Goal: Communication & Community: Share content

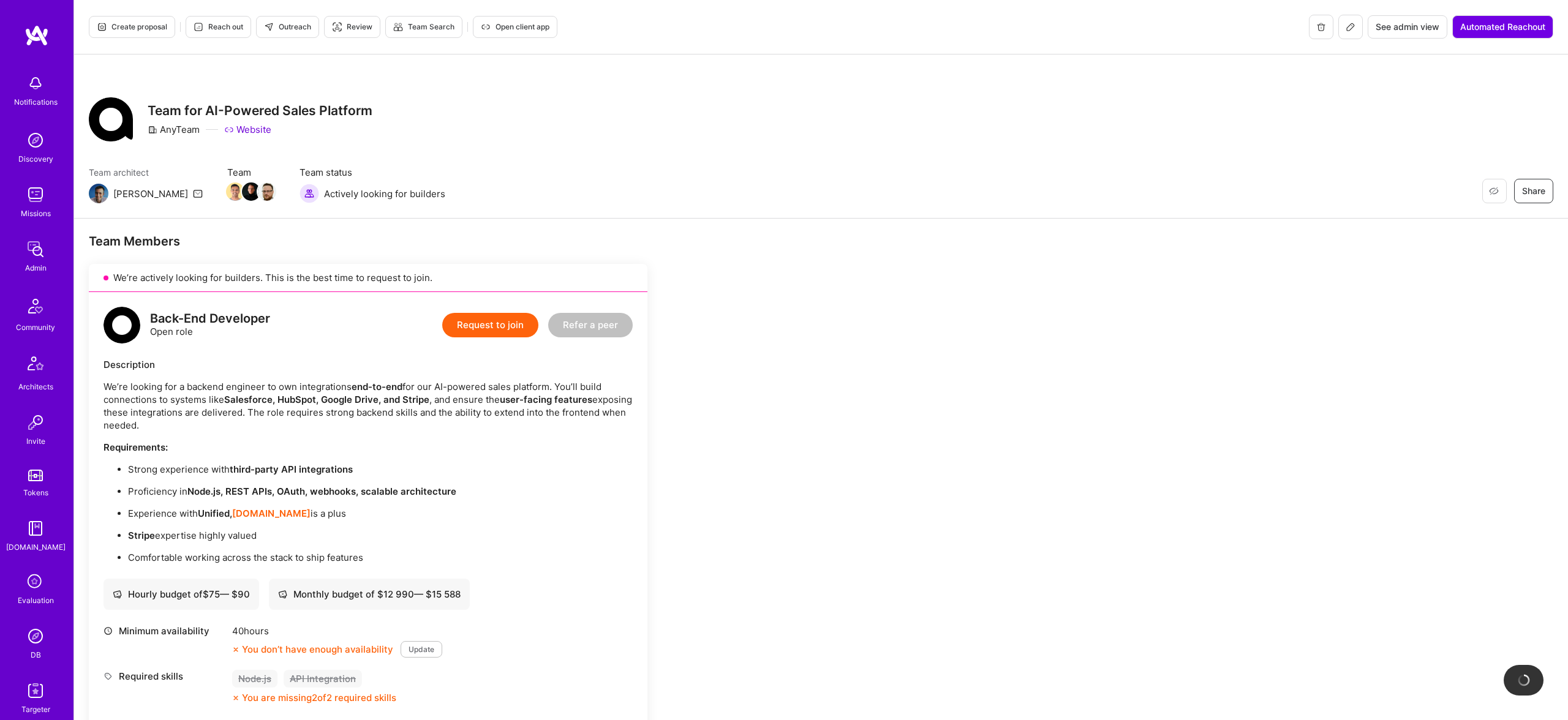
scroll to position [699, 0]
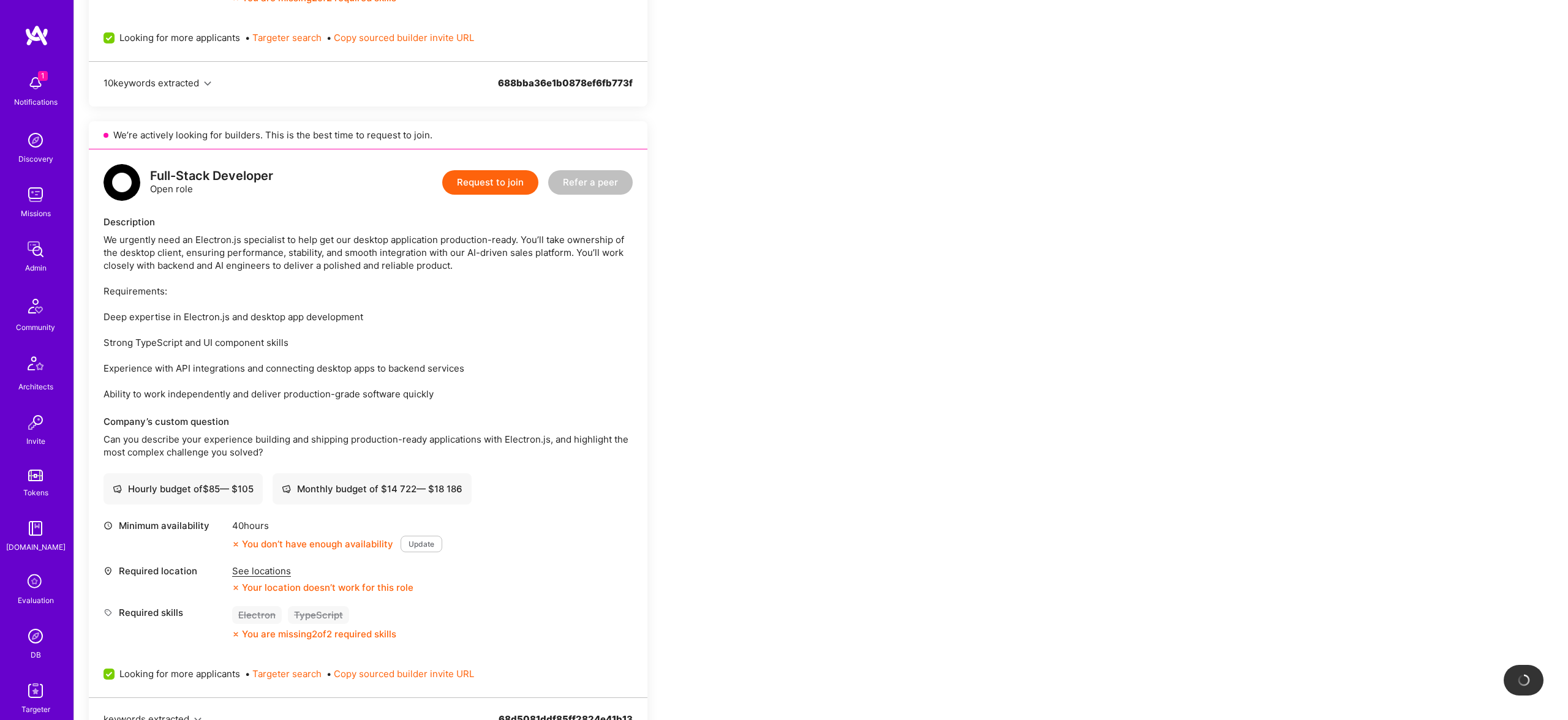
click at [275, 445] on p "Can you describe your experience building and shipping production-ready applica…" at bounding box center [368, 445] width 529 height 26
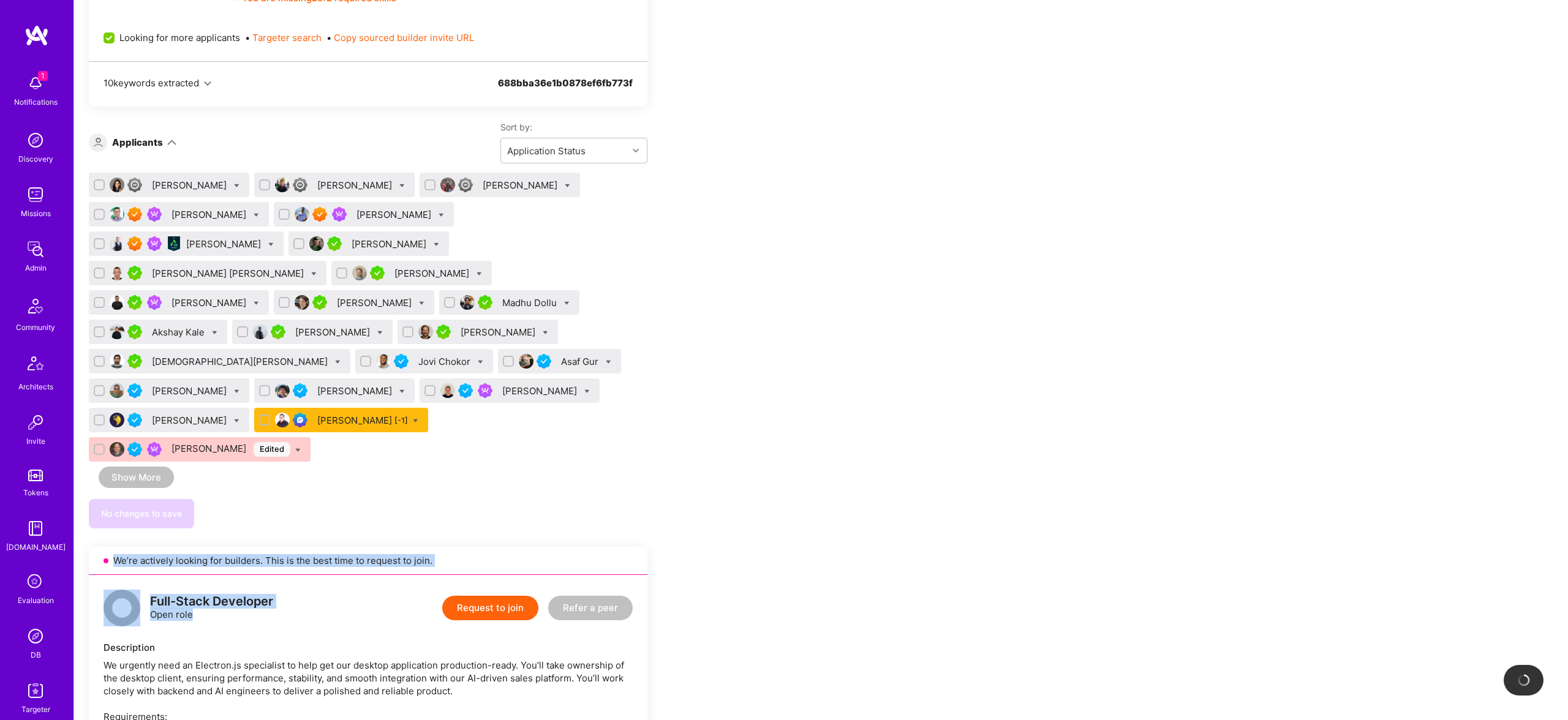
click at [390, 528] on div "[PERSON_NAME] [PERSON_NAME] [PERSON_NAME] [PERSON_NAME] [PERSON_NAME] [PERSON_N…" at bounding box center [368, 350] width 559 height 356
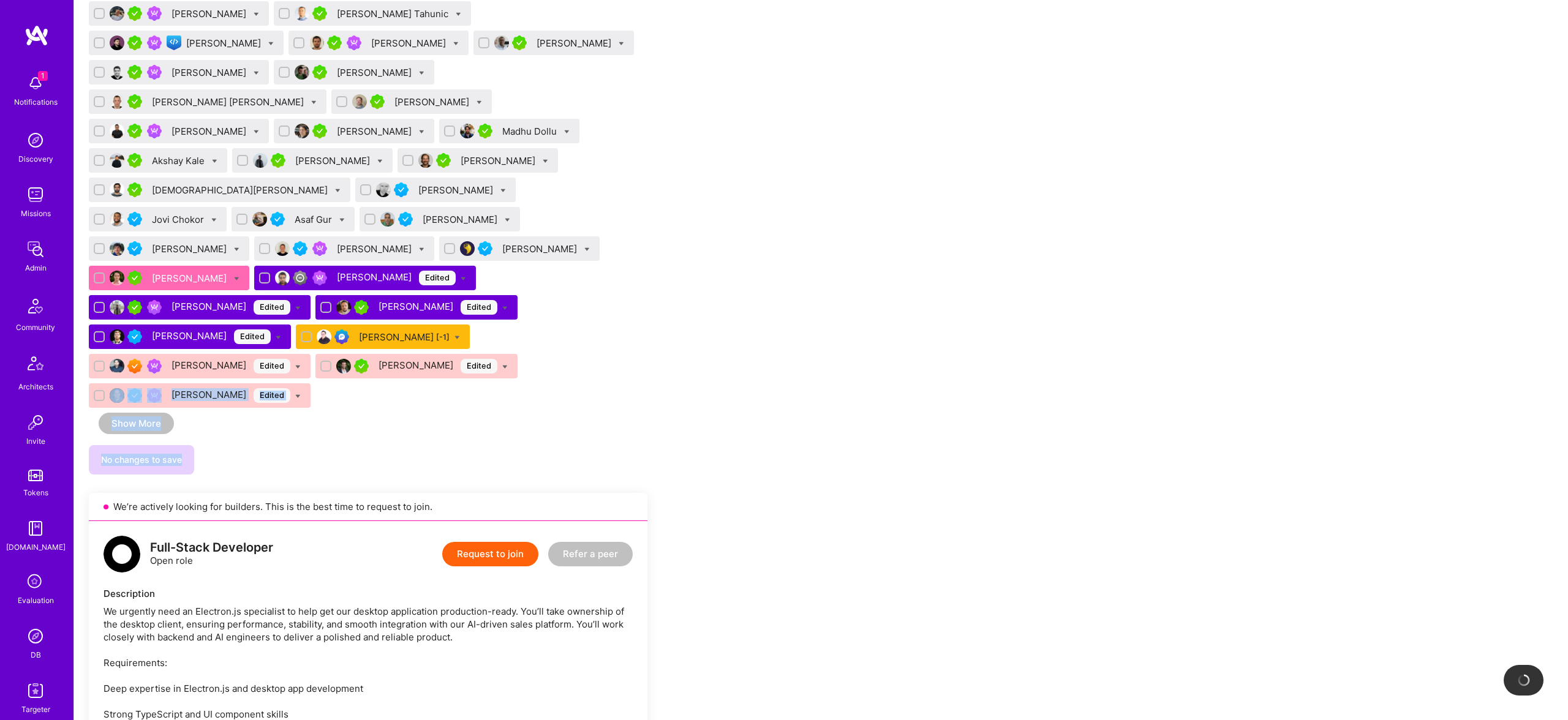
scroll to position [1154, 0]
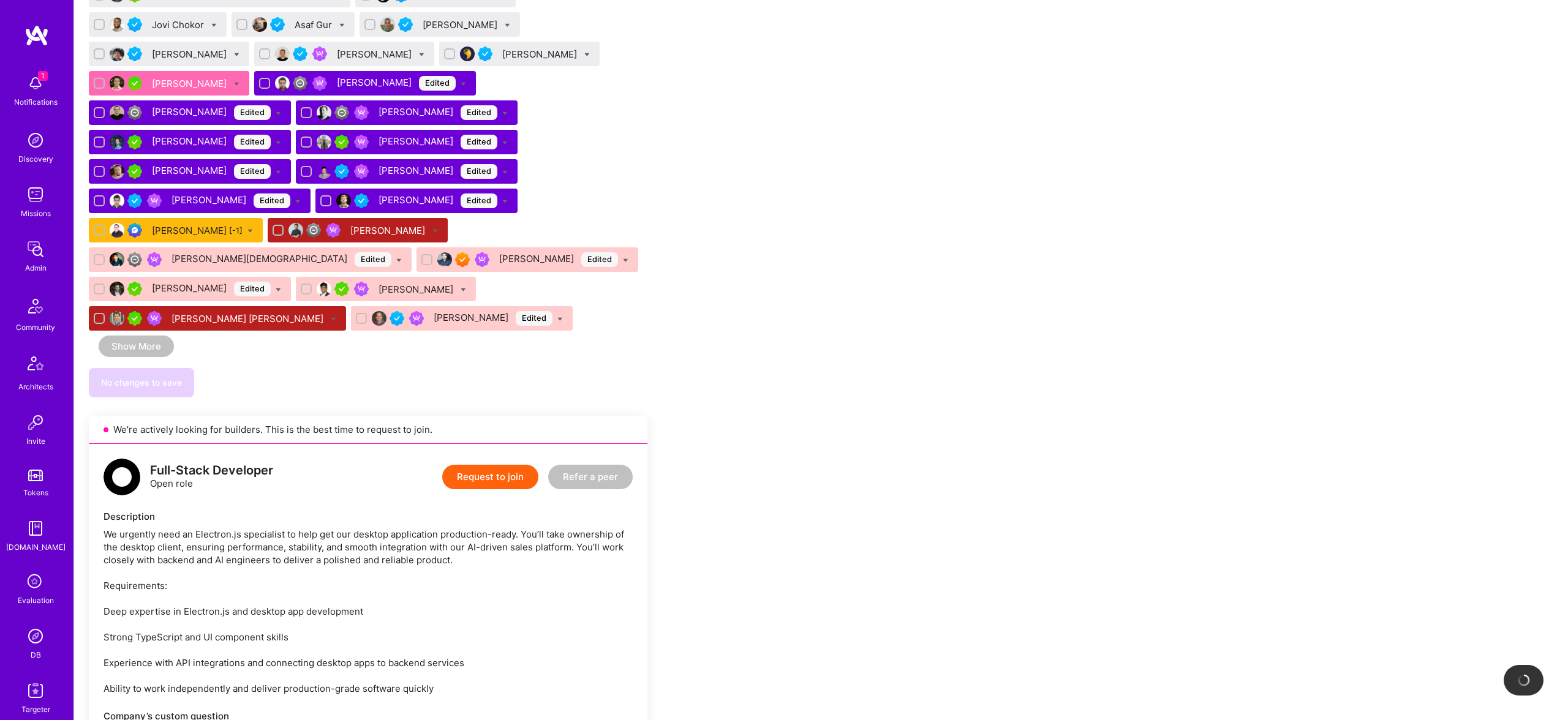
drag, startPoint x: 284, startPoint y: 575, endPoint x: 265, endPoint y: 604, distance: 34.7
click at [284, 575] on div "We urgently need an Electron.js specialist to help get our desktop application …" at bounding box center [368, 611] width 529 height 167
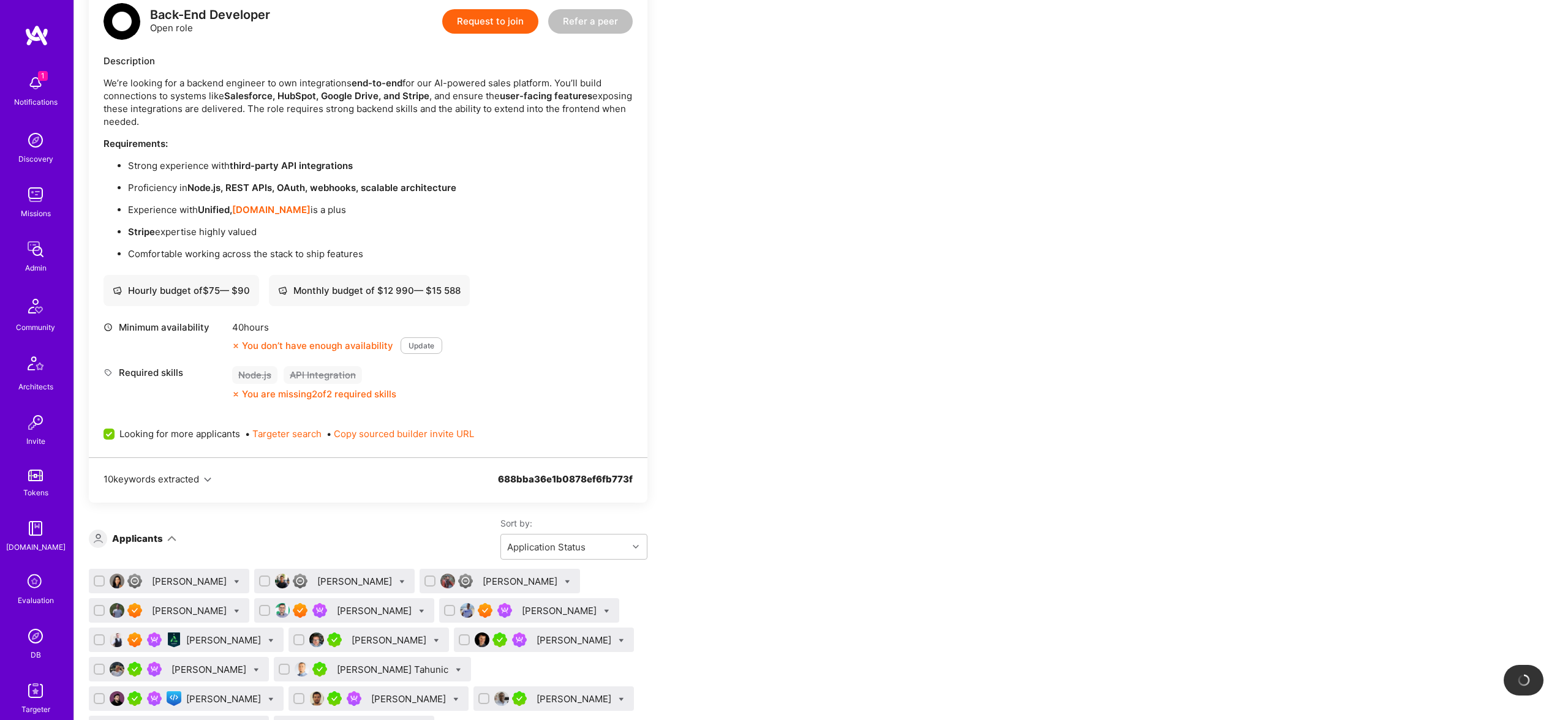
scroll to position [0, 0]
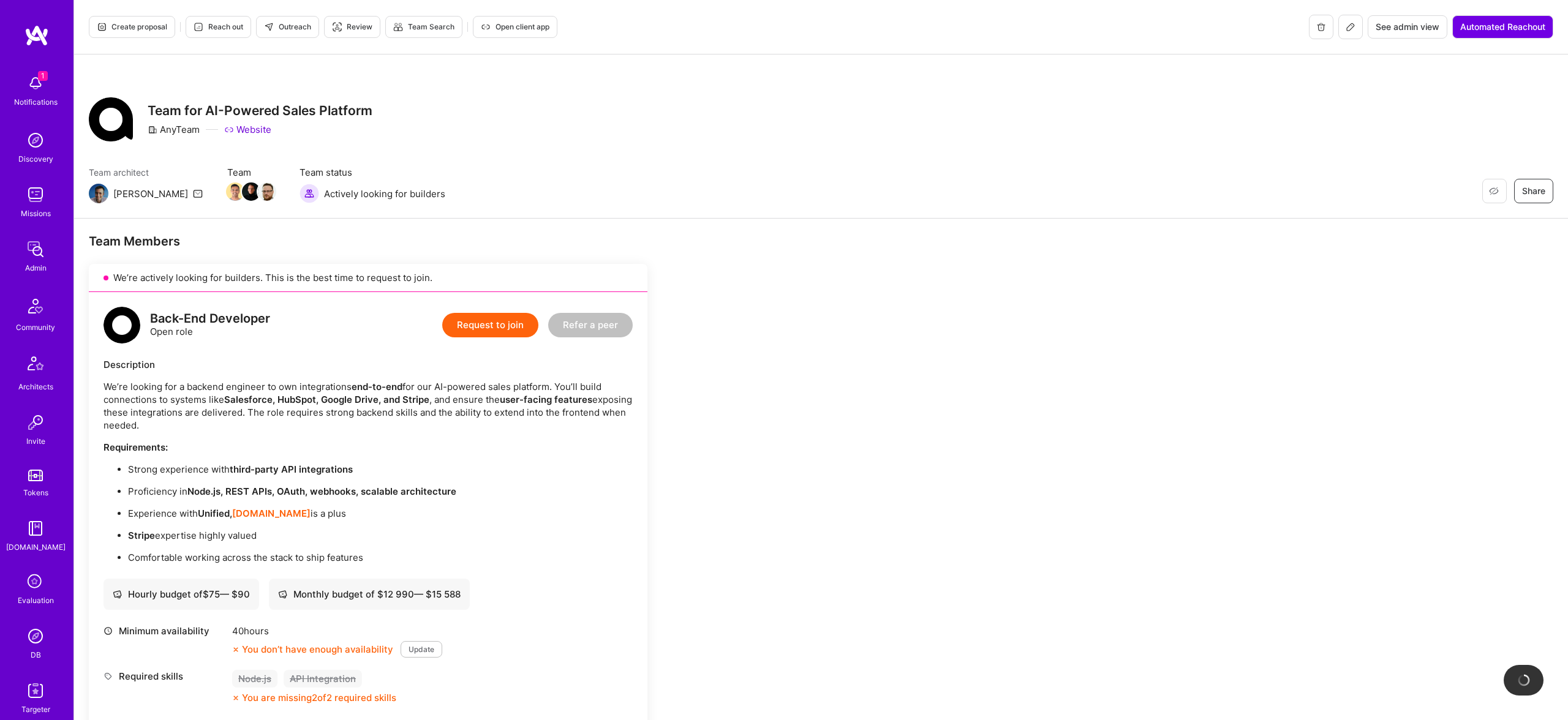
click at [1340, 35] on button at bounding box center [1350, 26] width 24 height 24
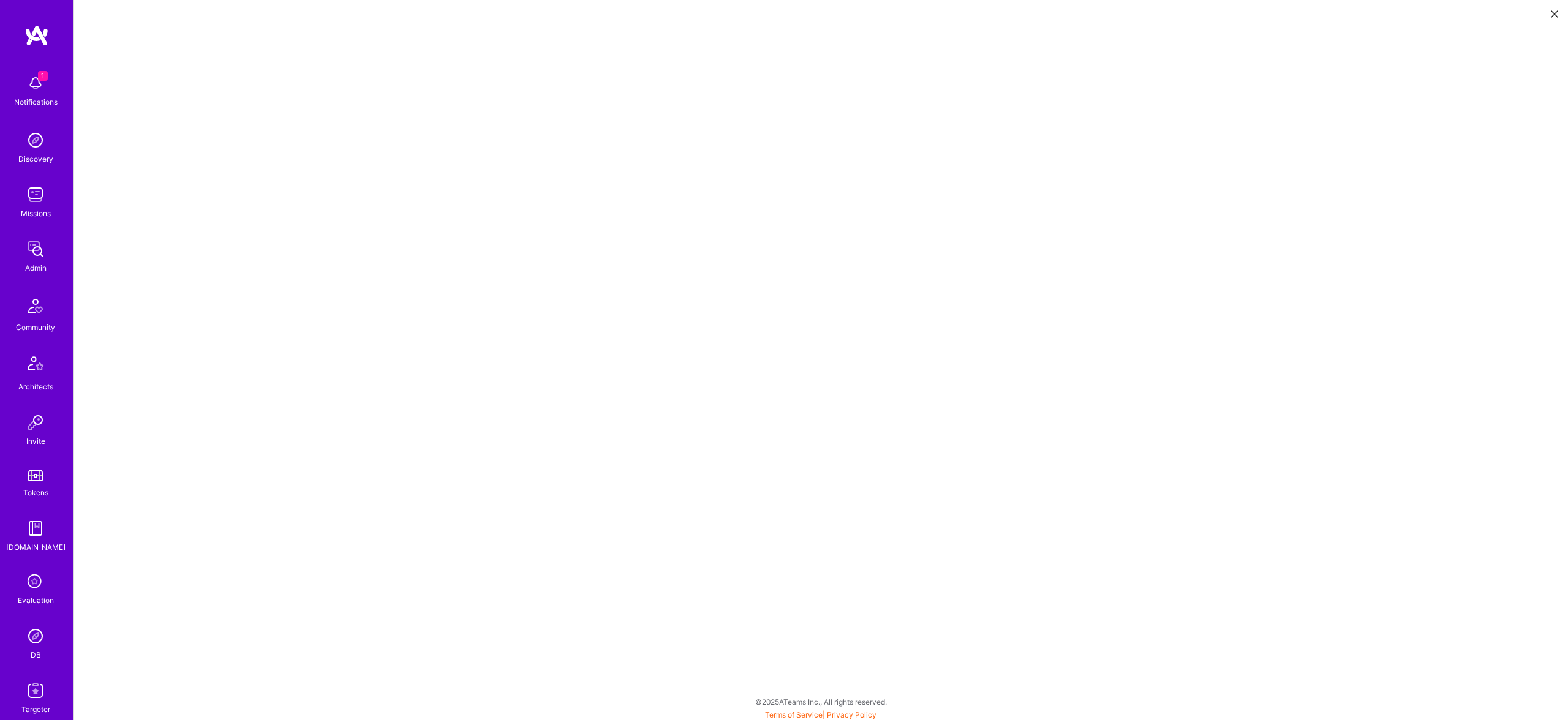
scroll to position [3, 0]
click at [1556, 12] on icon at bounding box center [1555, 14] width 7 height 7
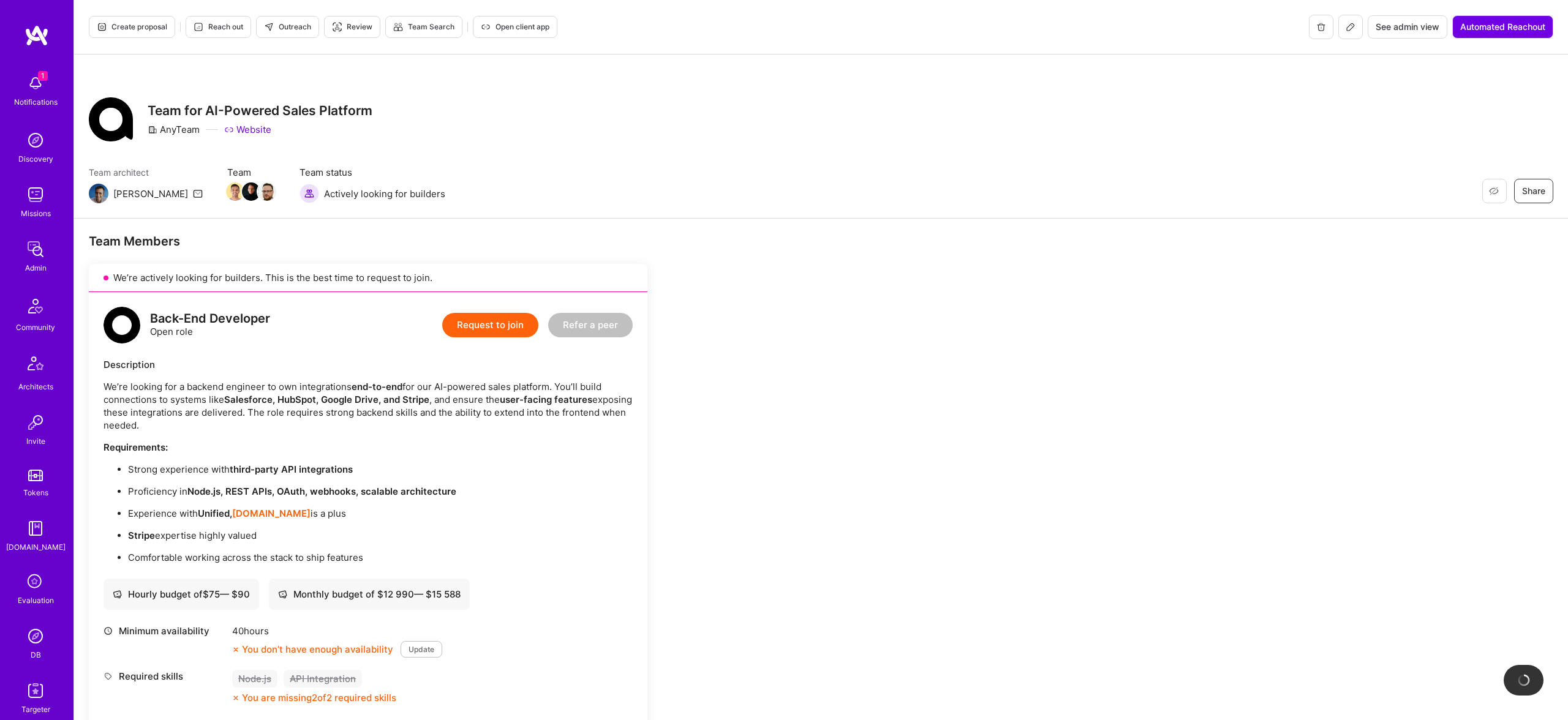
click at [273, 21] on button "Outreach" at bounding box center [287, 27] width 63 height 22
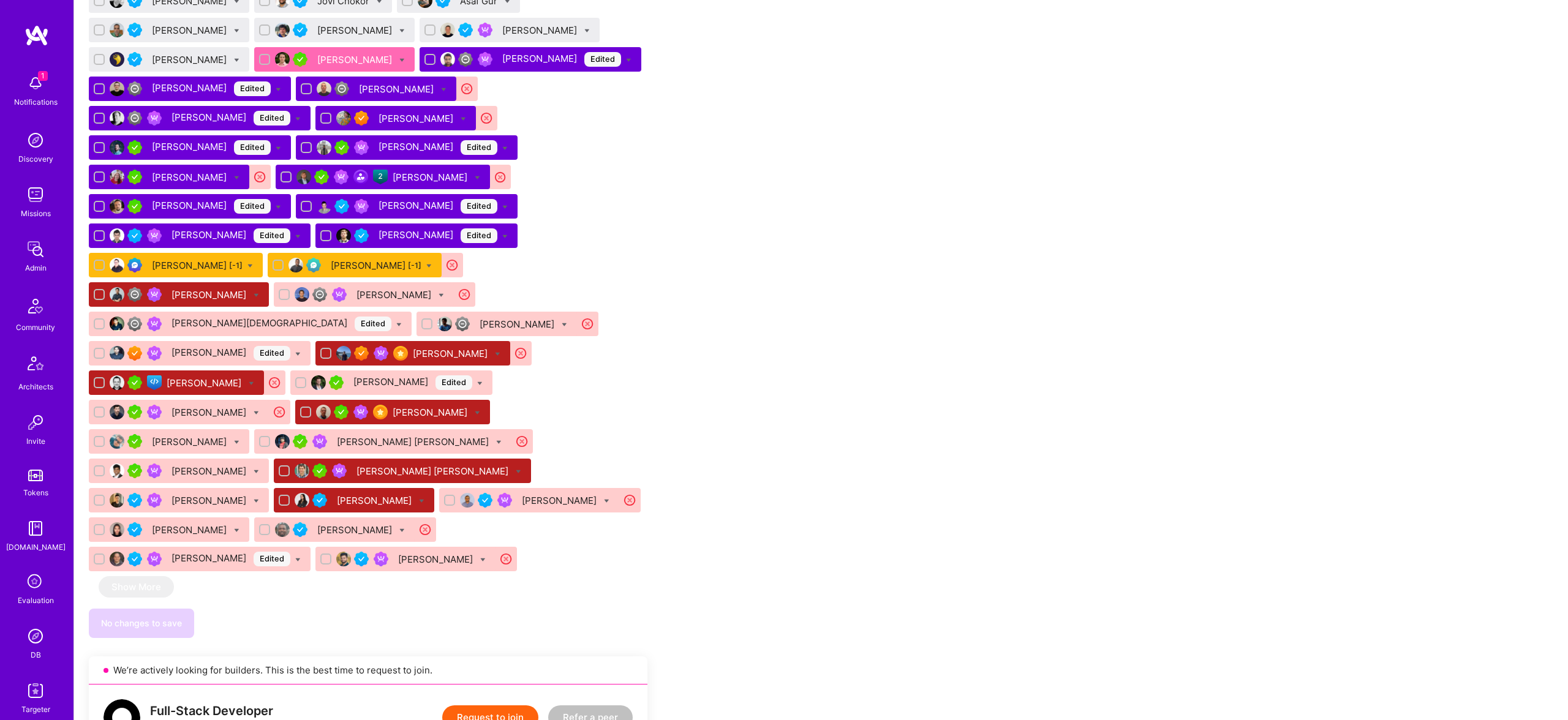
scroll to position [1217, 0]
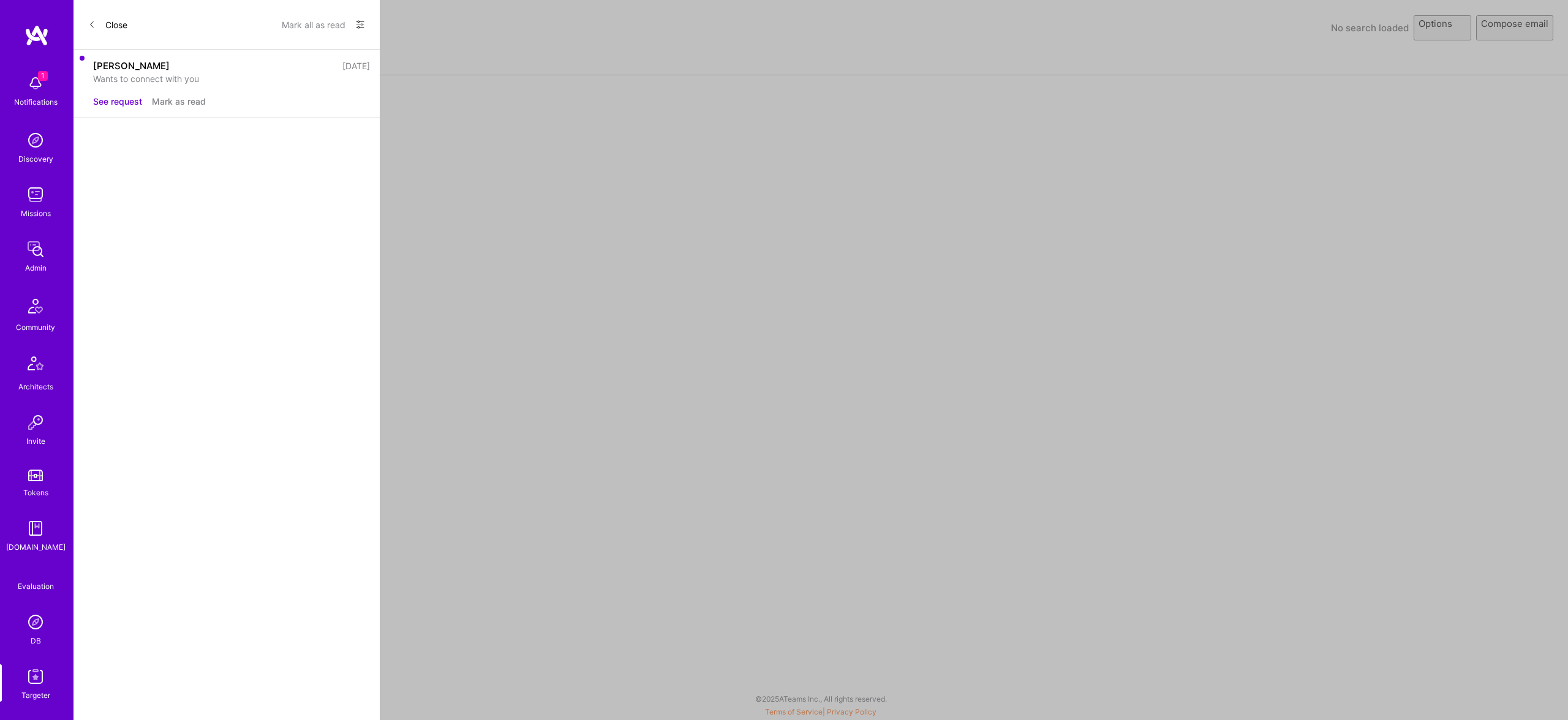
select select "rich-reachout"
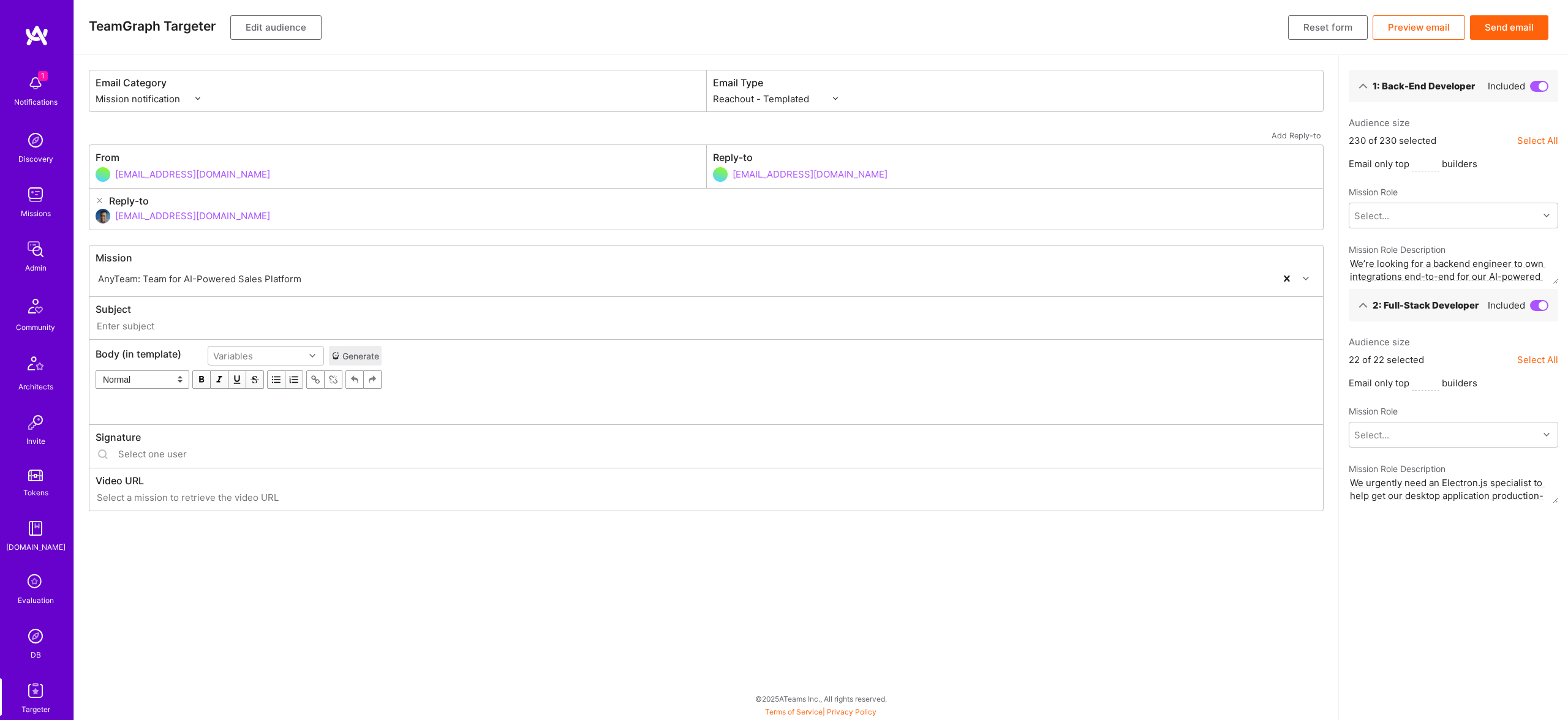
type input "A.Team // AnyTeam: Team for AI-Powered Sales Platform"
type input "luisteofilo@a.team"
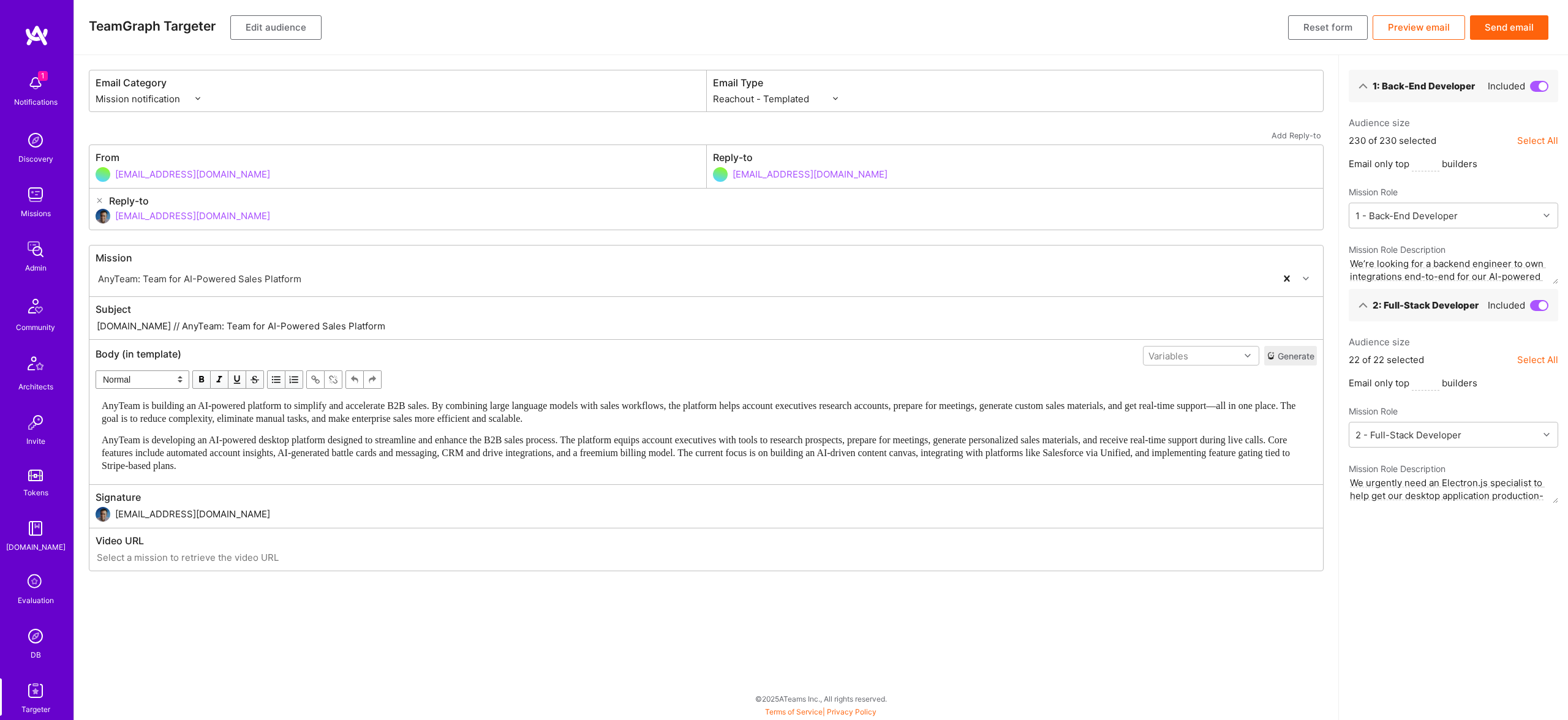
click at [425, 400] on span "AnyTeam is building an AI-powered platform to simplify and accelerate B2B sales…" at bounding box center [699, 412] width 1196 height 24
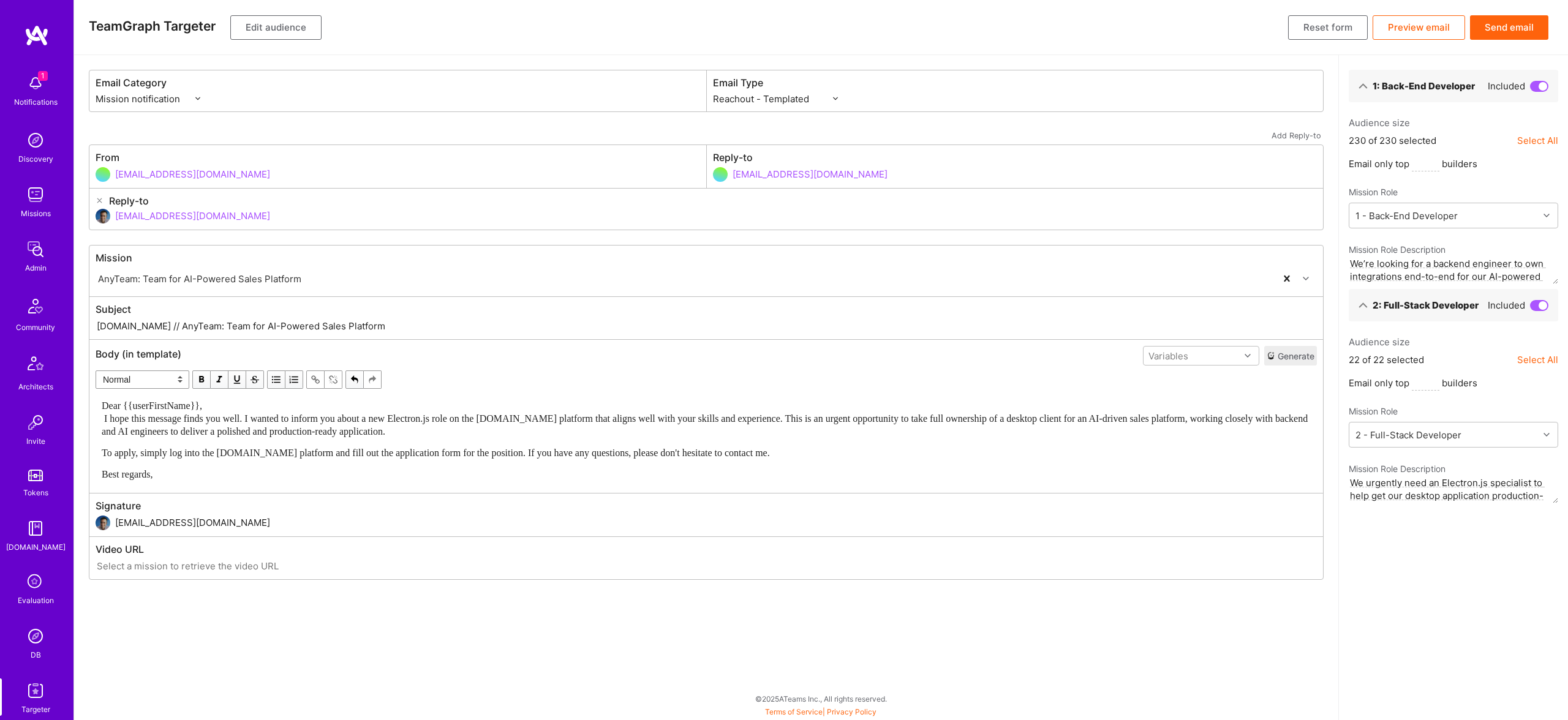
click at [239, 408] on div "Dear {{userFirstName}}, I hope this message finds you well. I wanted to inform …" at bounding box center [706, 418] width 1209 height 38
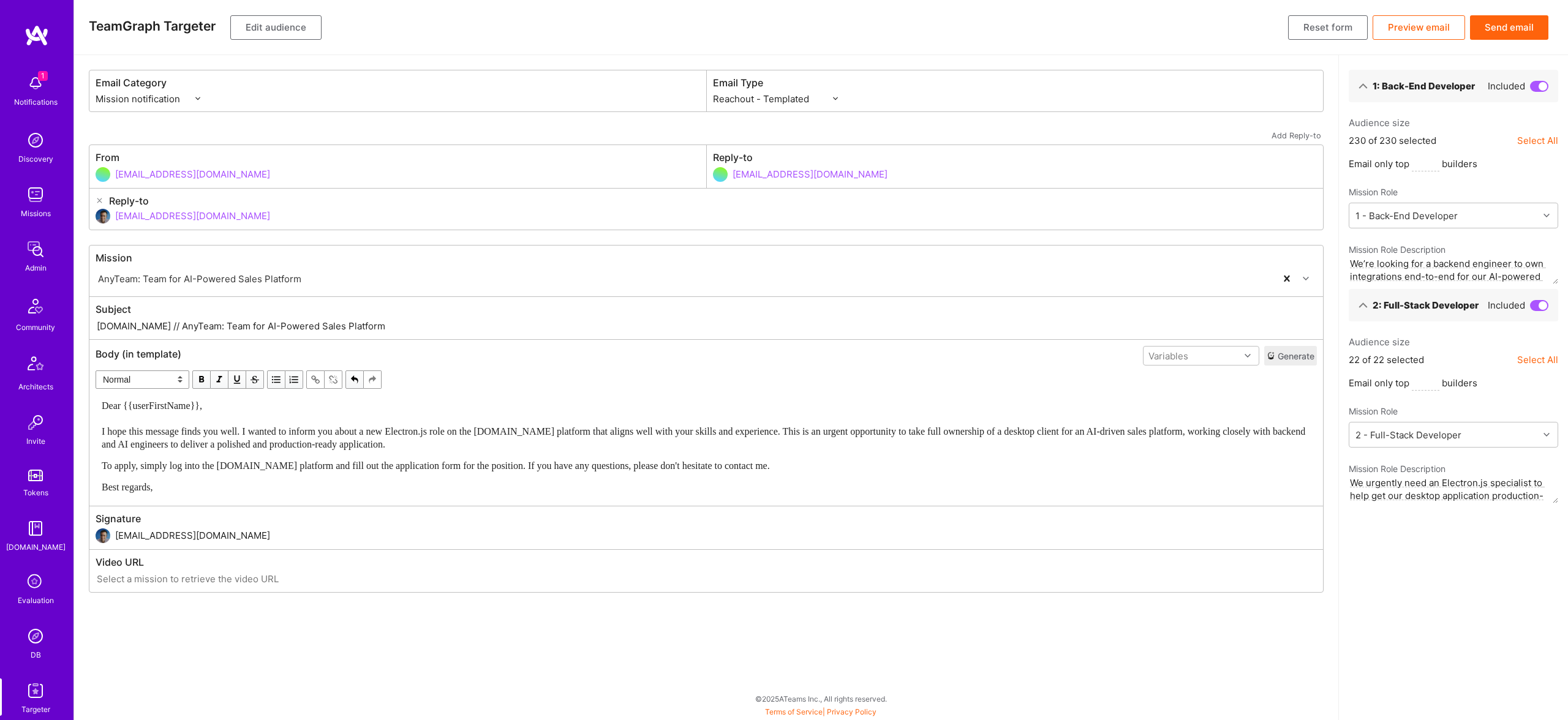
click at [1534, 86] on span at bounding box center [1539, 86] width 18 height 11
click at [1533, 90] on input "checkbox" at bounding box center [1533, 90] width 0 height 0
click at [284, 16] on button "Edit audience" at bounding box center [276, 27] width 91 height 24
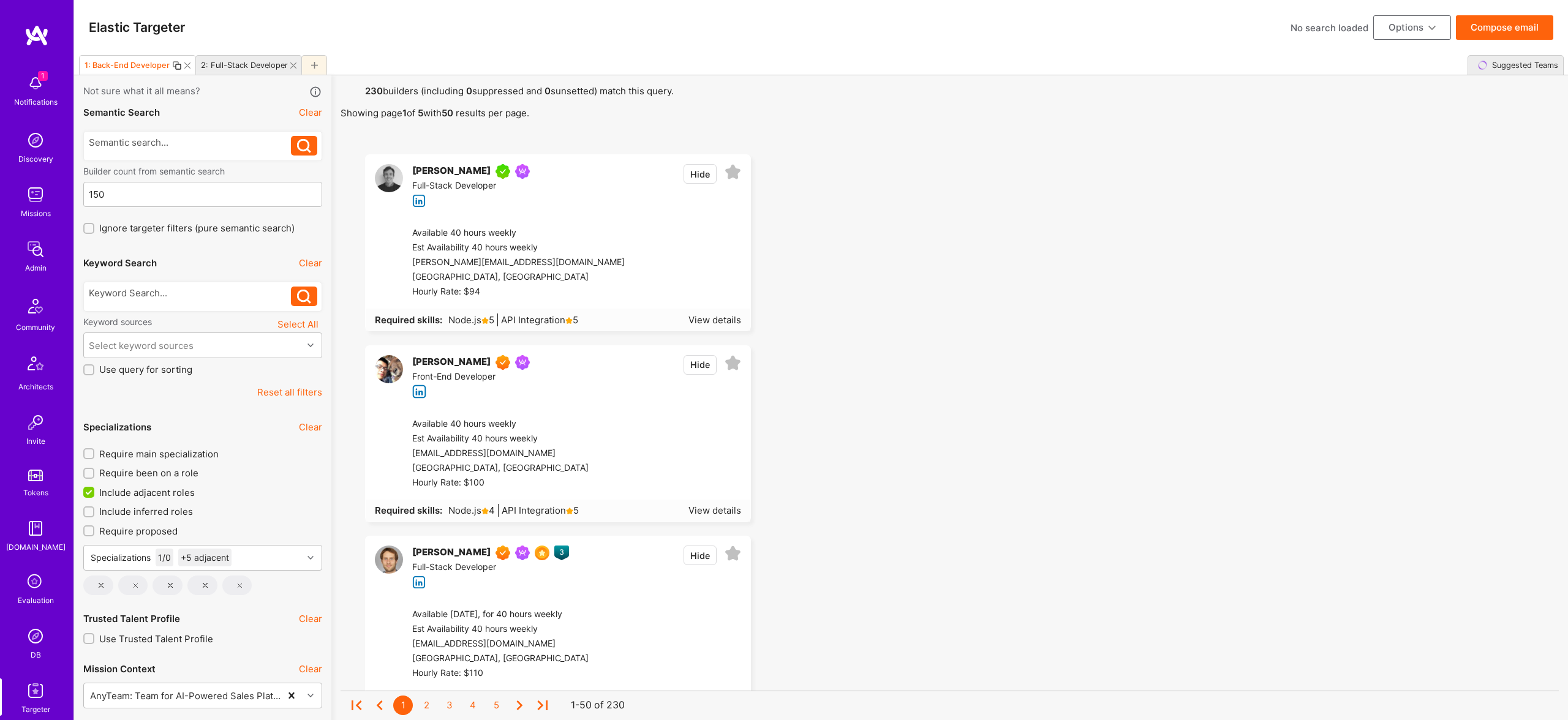
click at [185, 64] on icon at bounding box center [187, 65] width 6 height 6
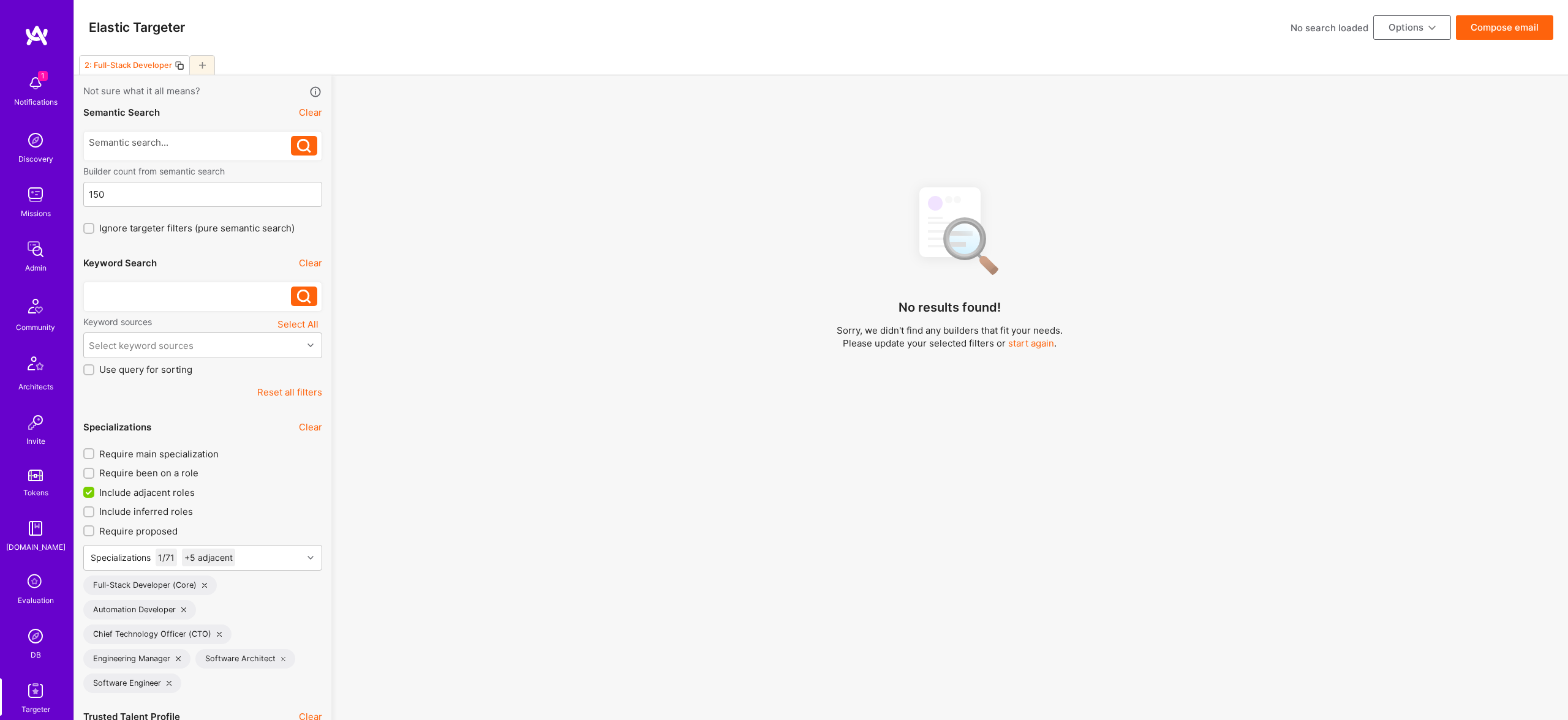
click at [148, 287] on div at bounding box center [190, 292] width 203 height 12
click at [161, 336] on div "Select keyword sources" at bounding box center [193, 345] width 218 height 24
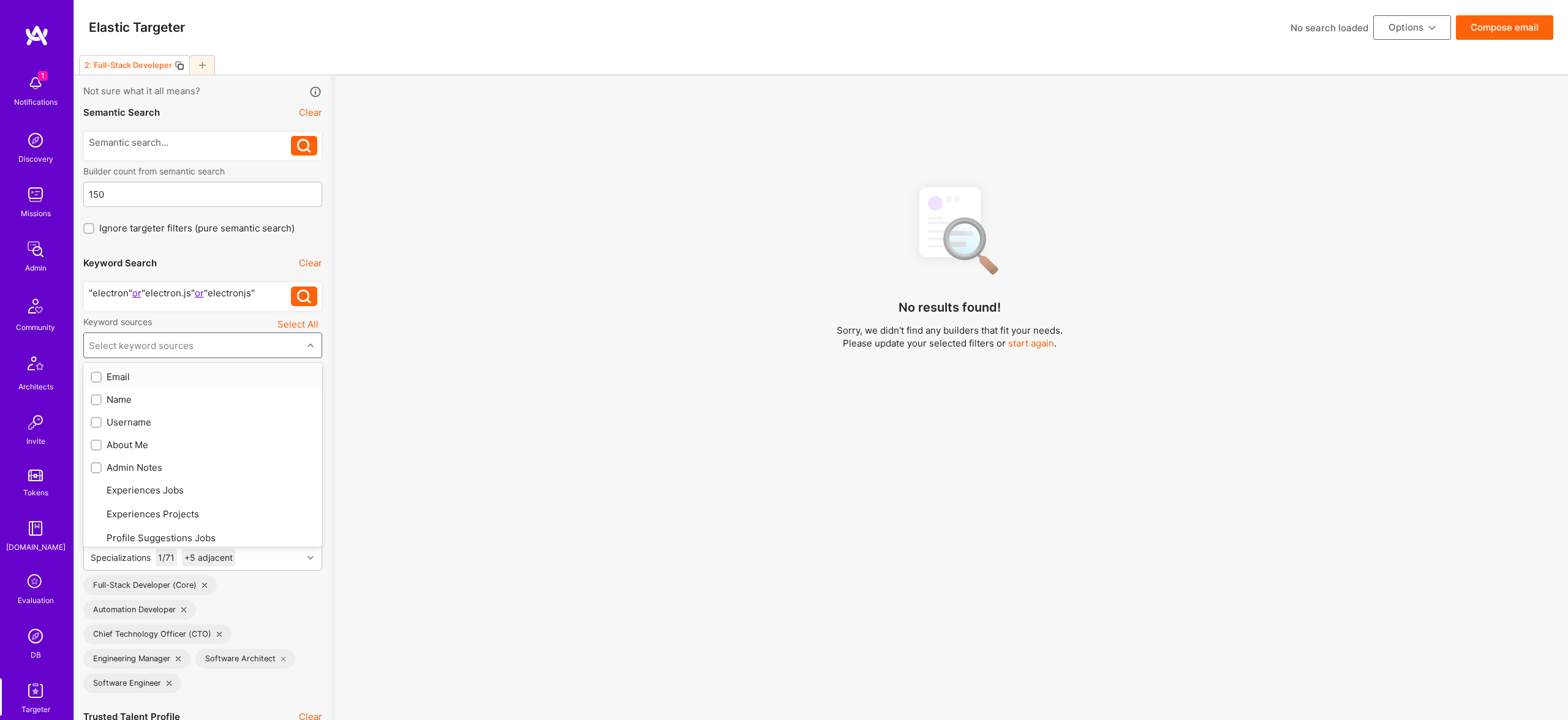
type input "a"
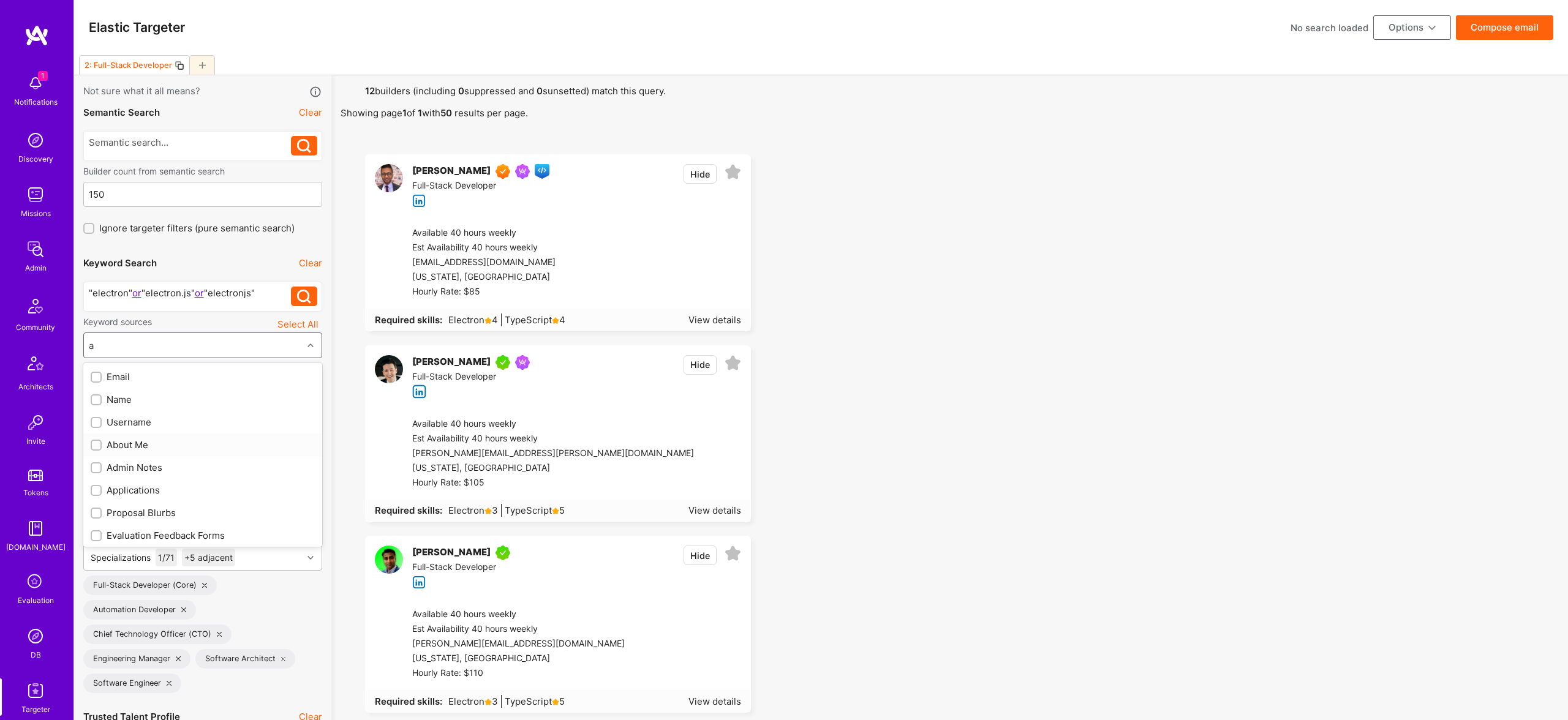
click at [131, 440] on div "About Me" at bounding box center [202, 444] width 224 height 12
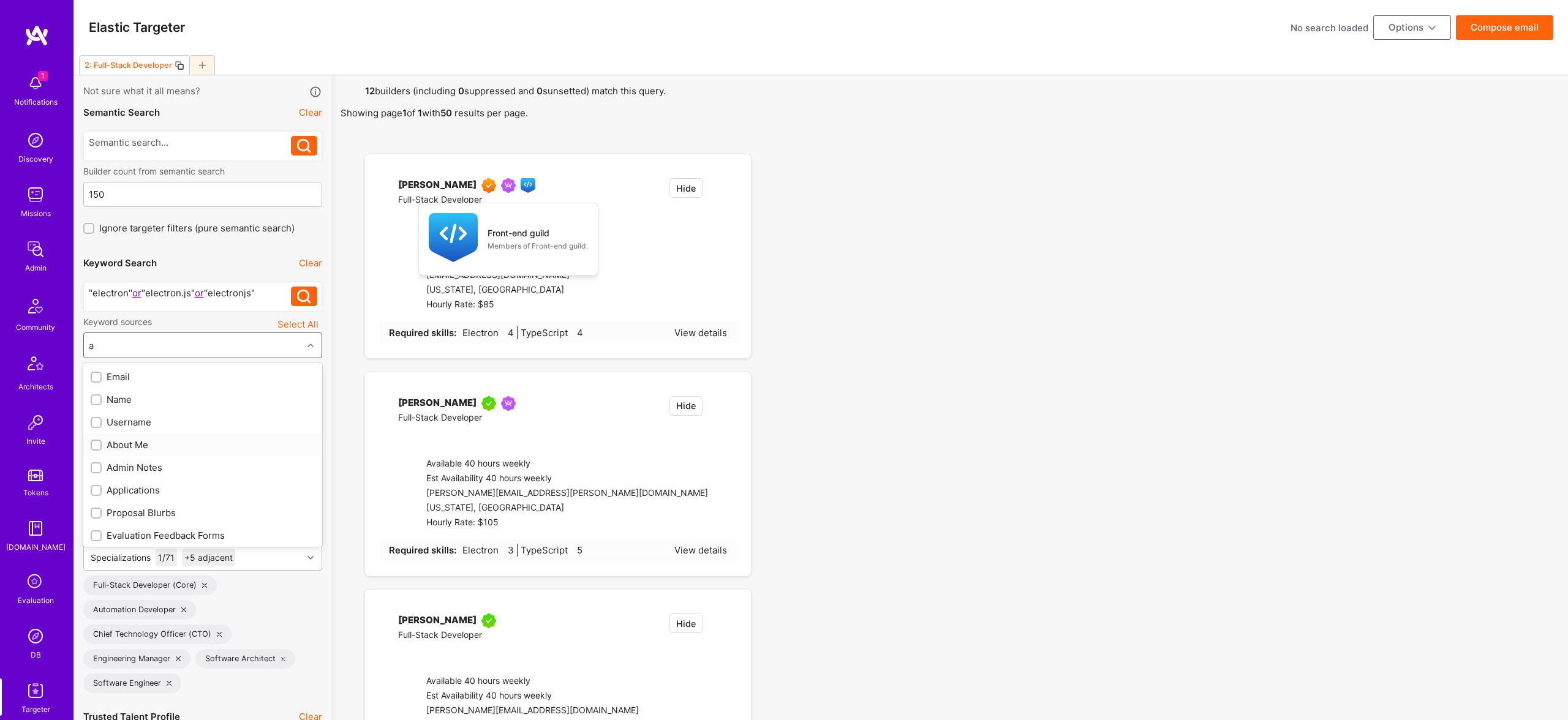
checkbox input "true"
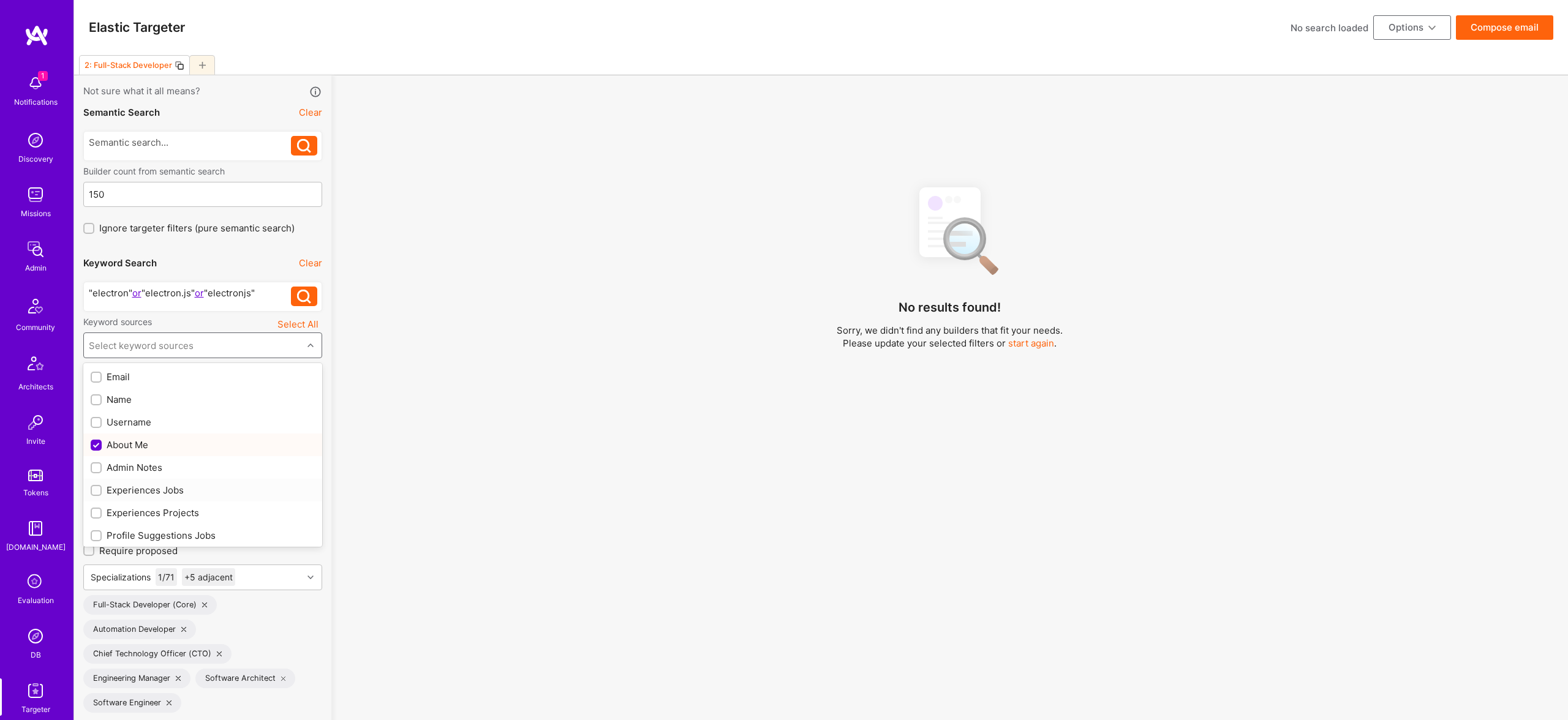
drag, startPoint x: 163, startPoint y: 489, endPoint x: 165, endPoint y: 514, distance: 25.1
click at [163, 489] on div "Experiences Jobs" at bounding box center [202, 489] width 224 height 12
checkbox input "true"
drag, startPoint x: 165, startPoint y: 514, endPoint x: 196, endPoint y: 511, distance: 31.1
click at [165, 514] on div "Experiences Projects" at bounding box center [202, 512] width 224 height 12
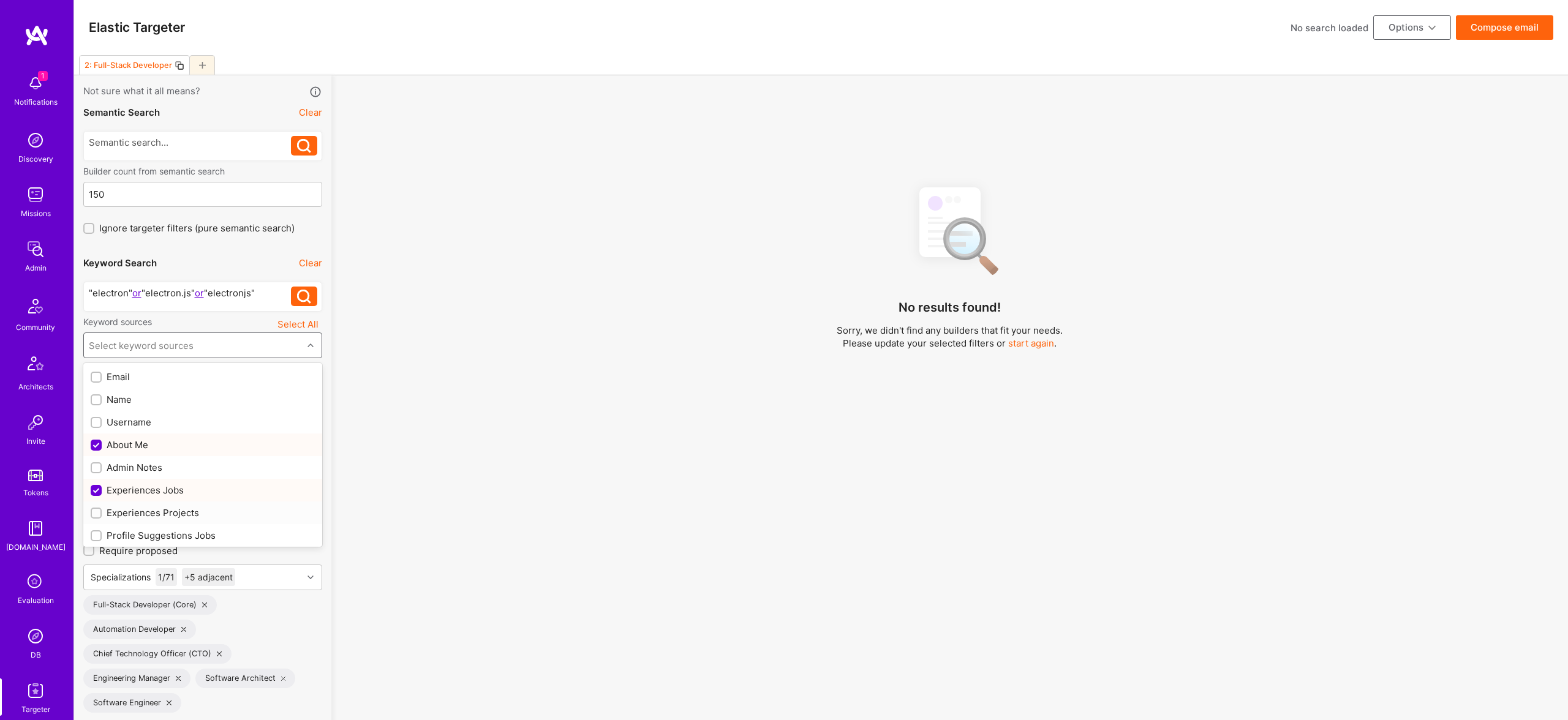
checkbox input "true"
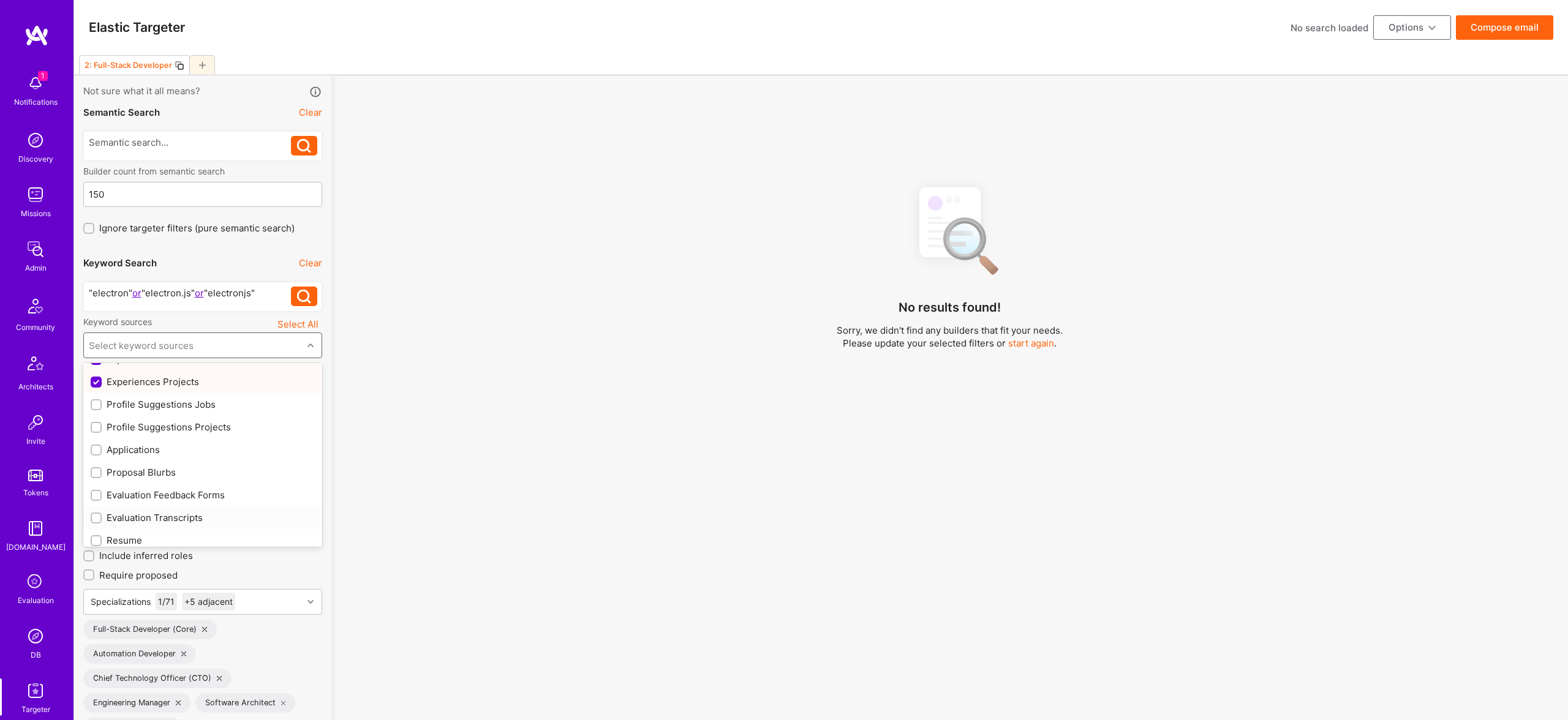
scroll to position [134, 0]
click at [178, 403] on div "Profile Suggestions Jobs" at bounding box center [202, 400] width 224 height 12
checkbox input "true"
click at [179, 428] on div "Profile Suggestions Projects" at bounding box center [202, 422] width 224 height 12
checkbox input "true"
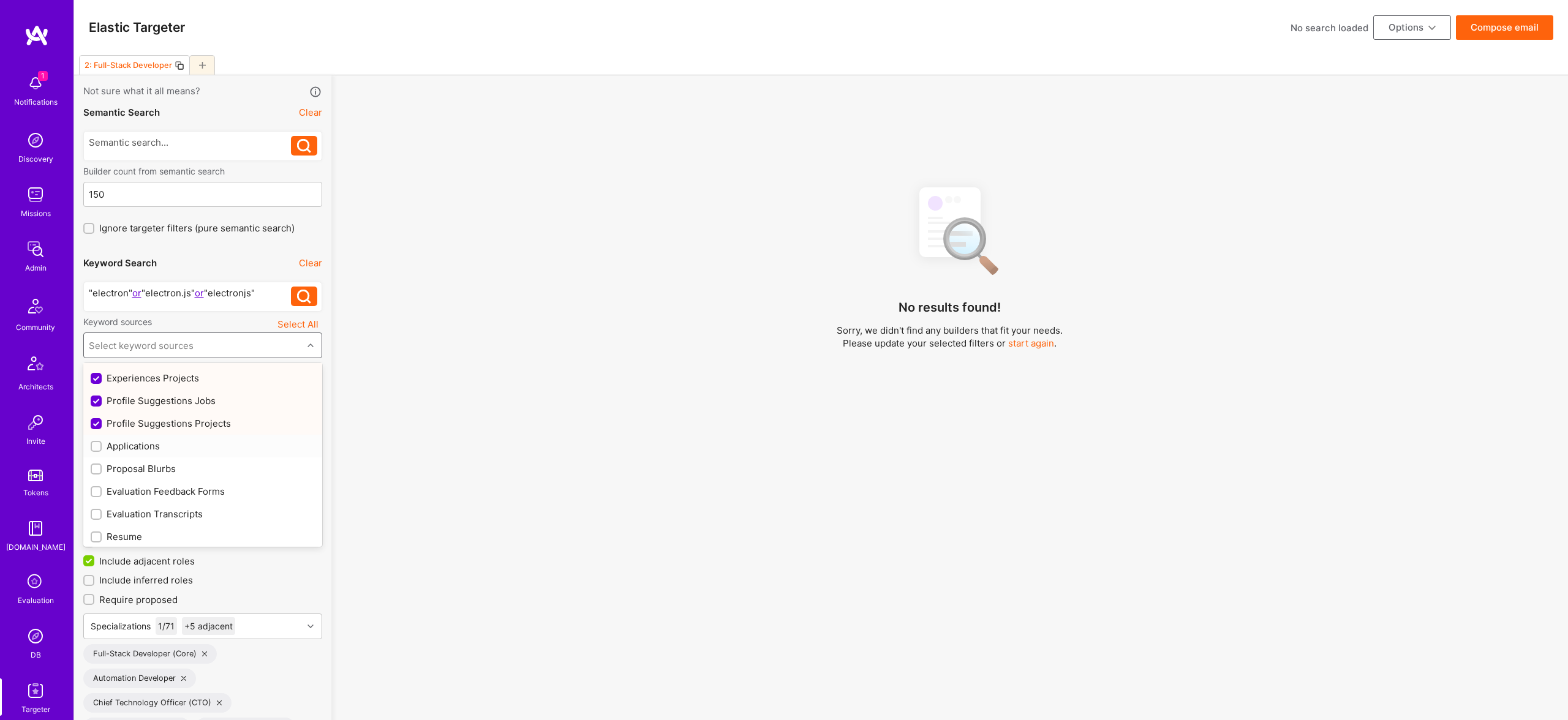
scroll to position [161, 0]
click at [105, 508] on div "Resume" at bounding box center [202, 510] width 224 height 12
checkbox input "true"
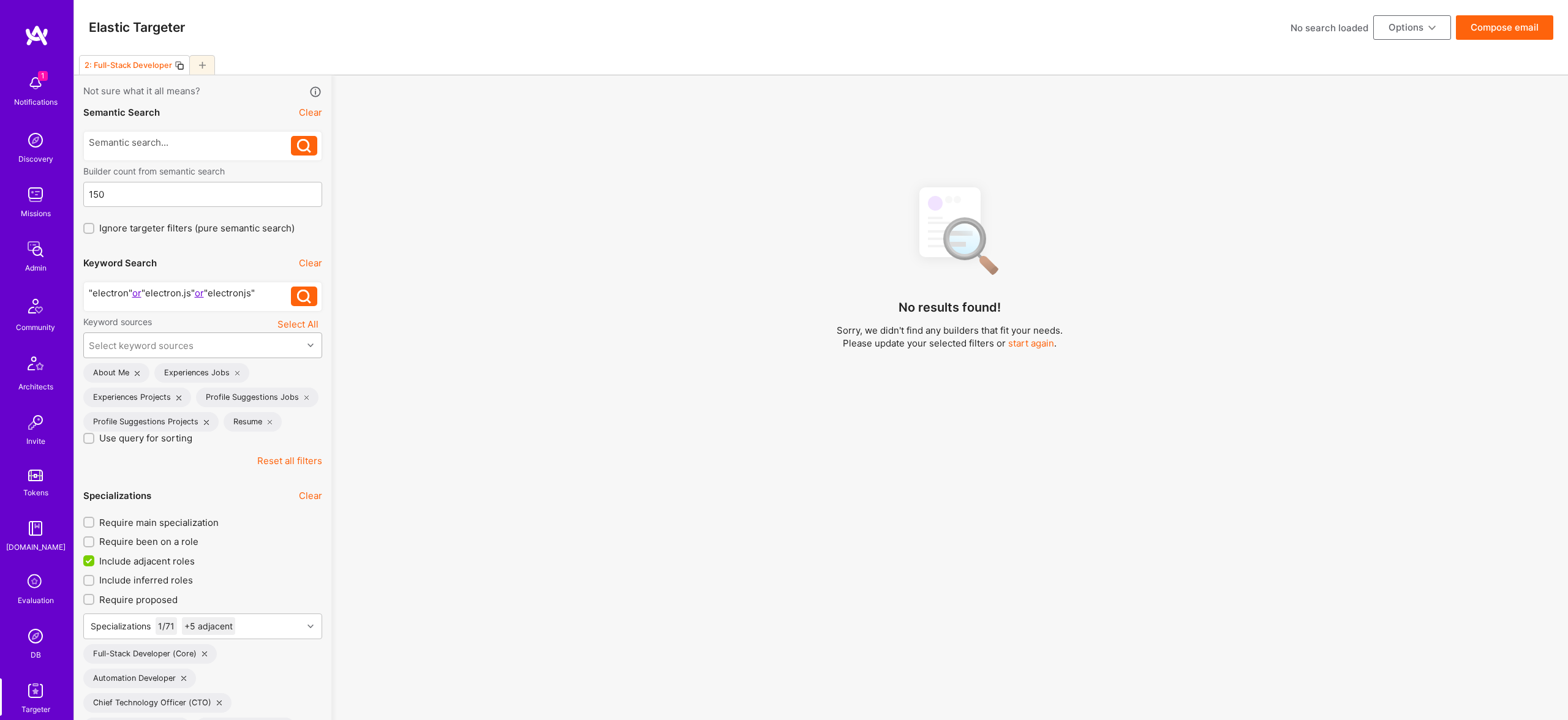
click at [609, 442] on div "No results found! Sorry, we didn't find any builders that fit your needs. Pleas…" at bounding box center [949, 464] width 1218 height 576
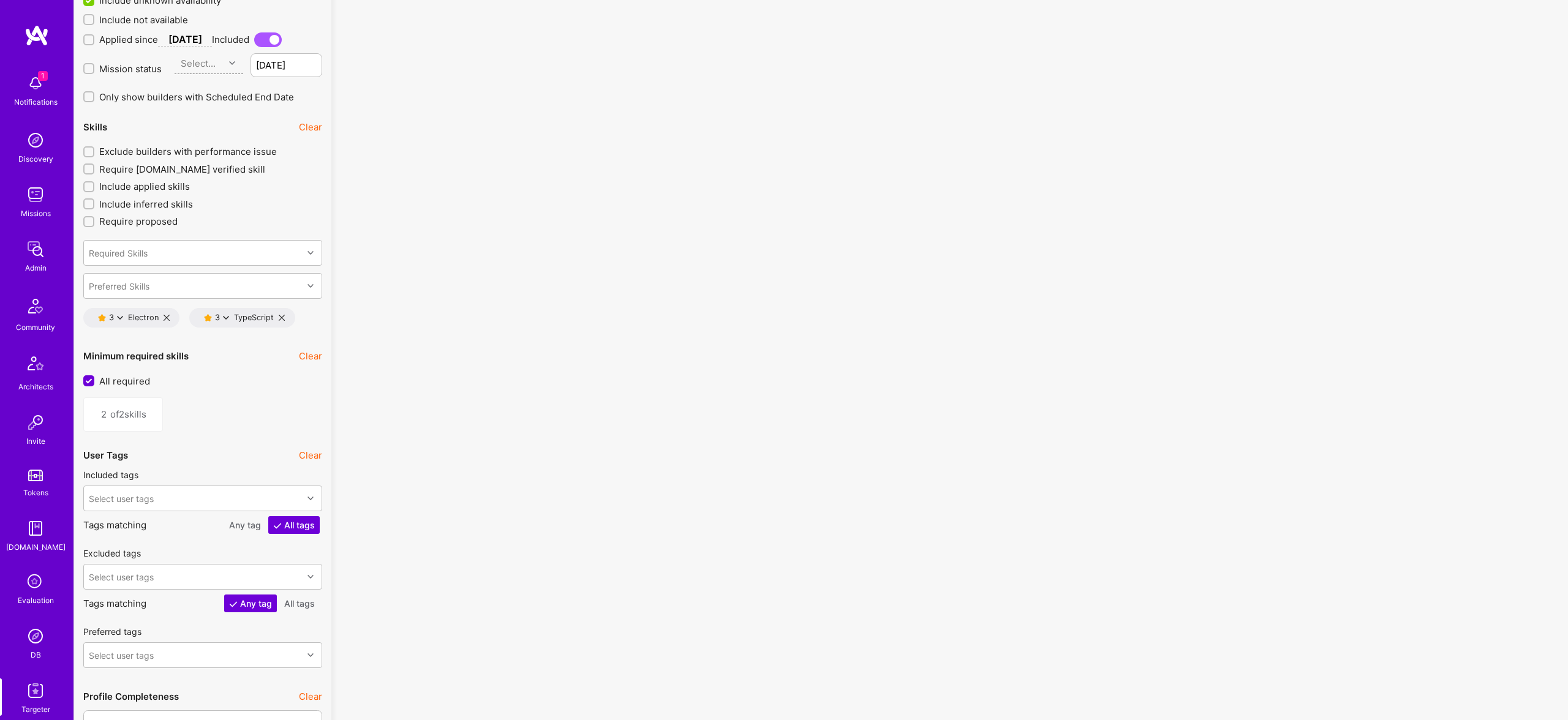
scroll to position [1789, 0]
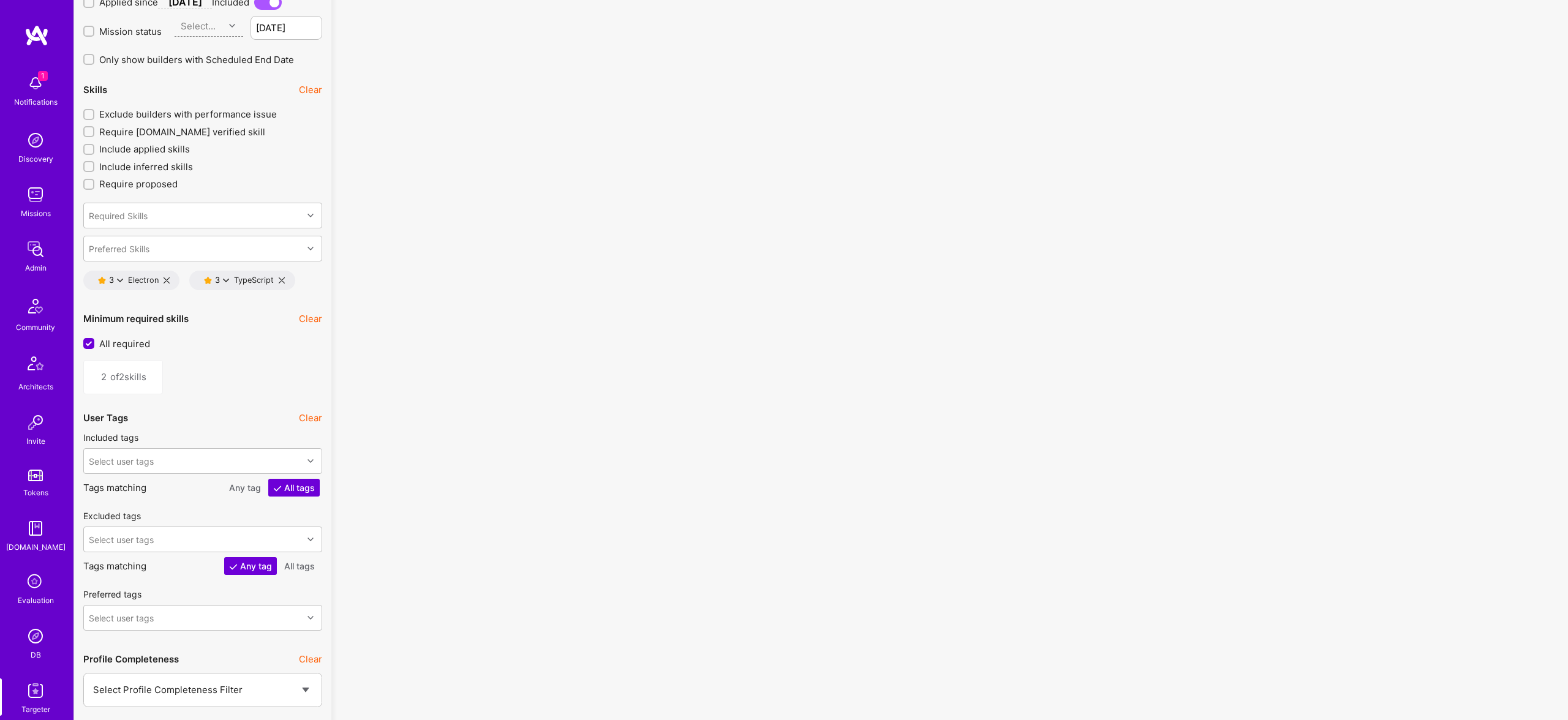
click at [283, 277] on icon at bounding box center [282, 280] width 6 height 6
type input "1"
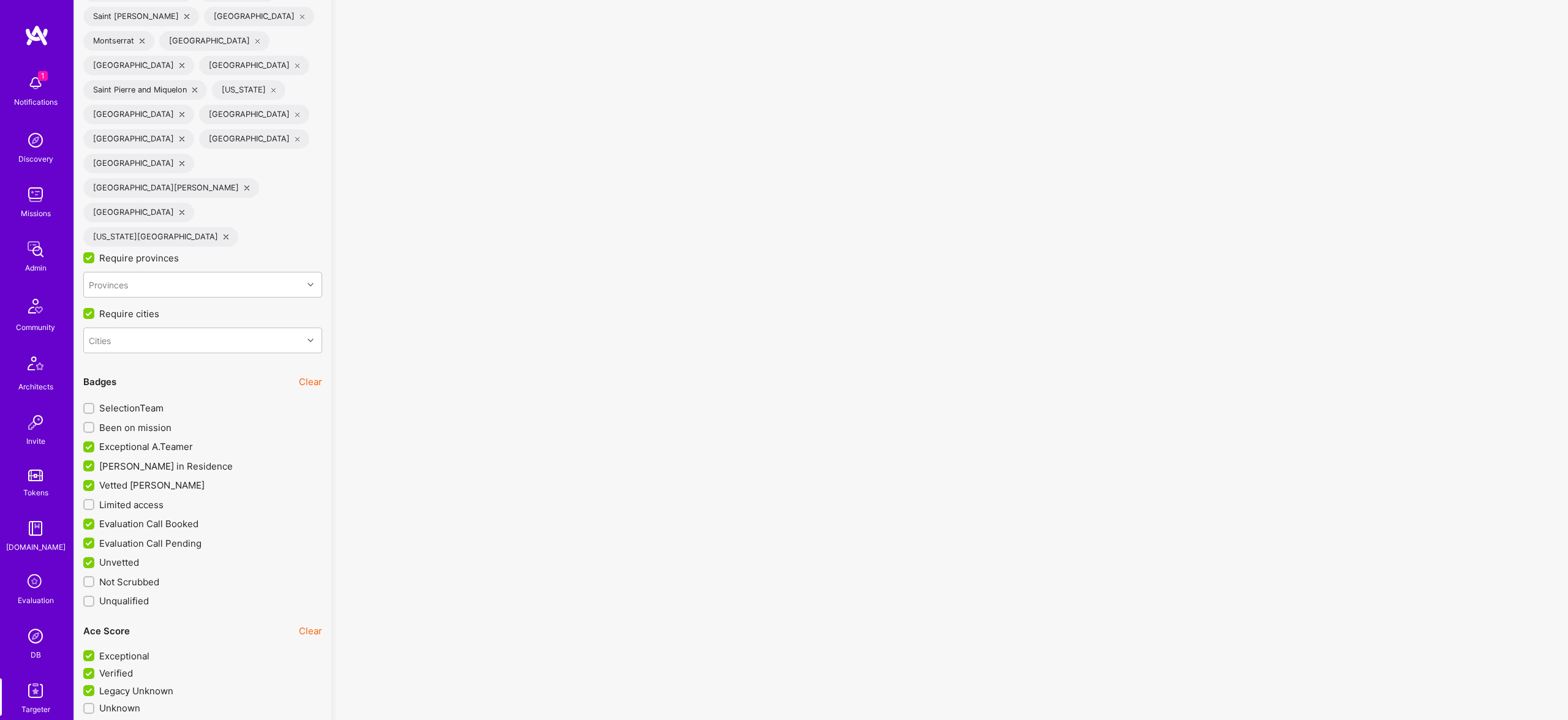
scroll to position [2953, 0]
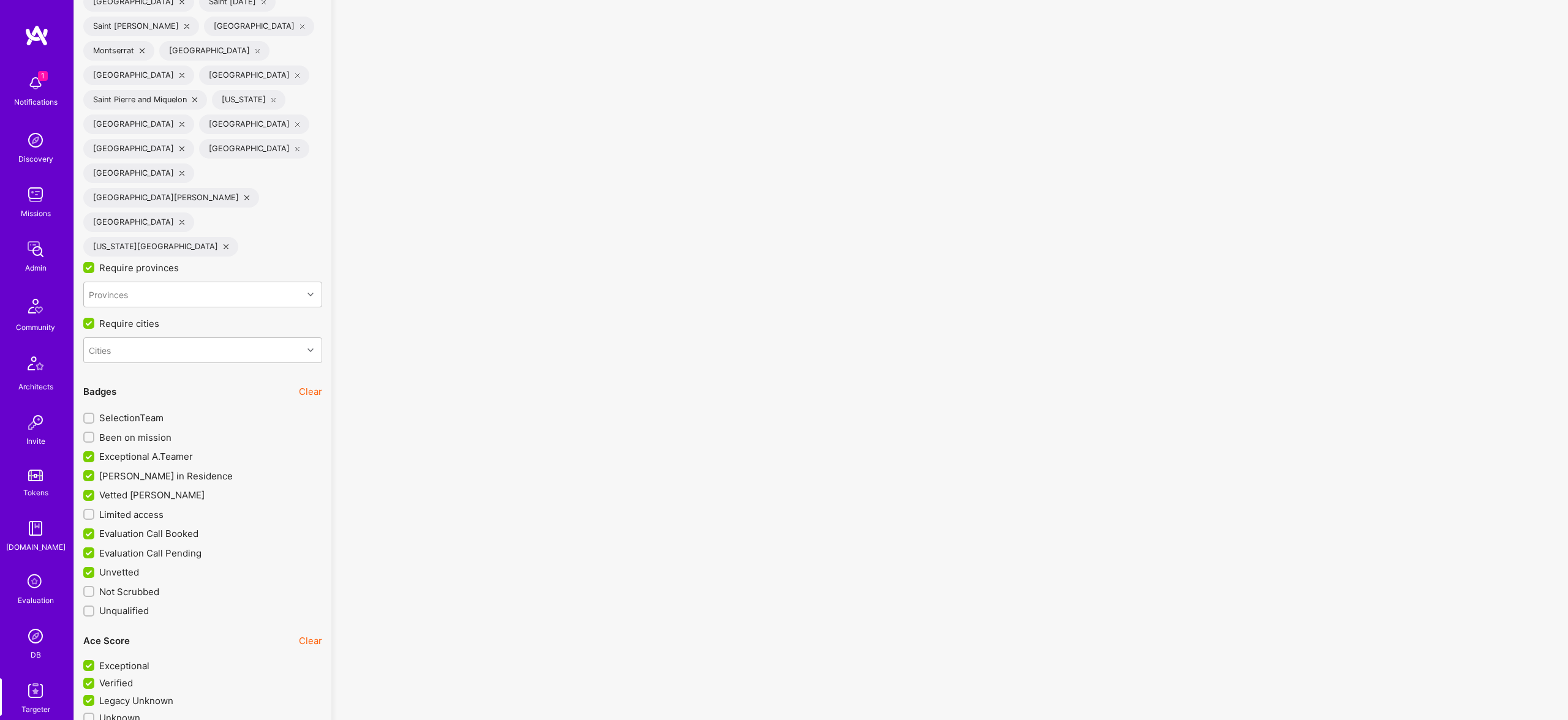
click at [128, 508] on span "Limited access" at bounding box center [131, 514] width 64 height 12
click at [94, 511] on input "Limited access" at bounding box center [90, 515] width 9 height 9
checkbox input "true"
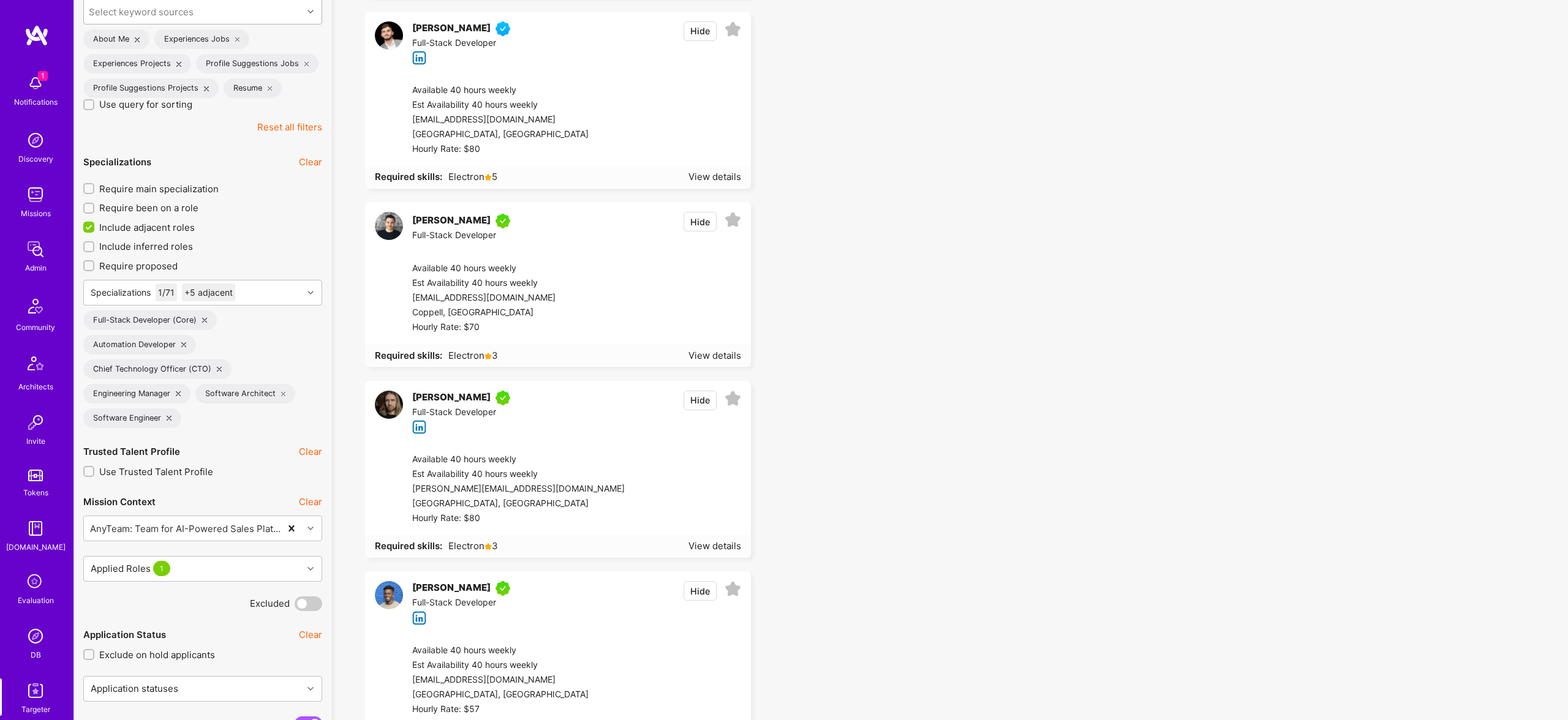
scroll to position [329, 0]
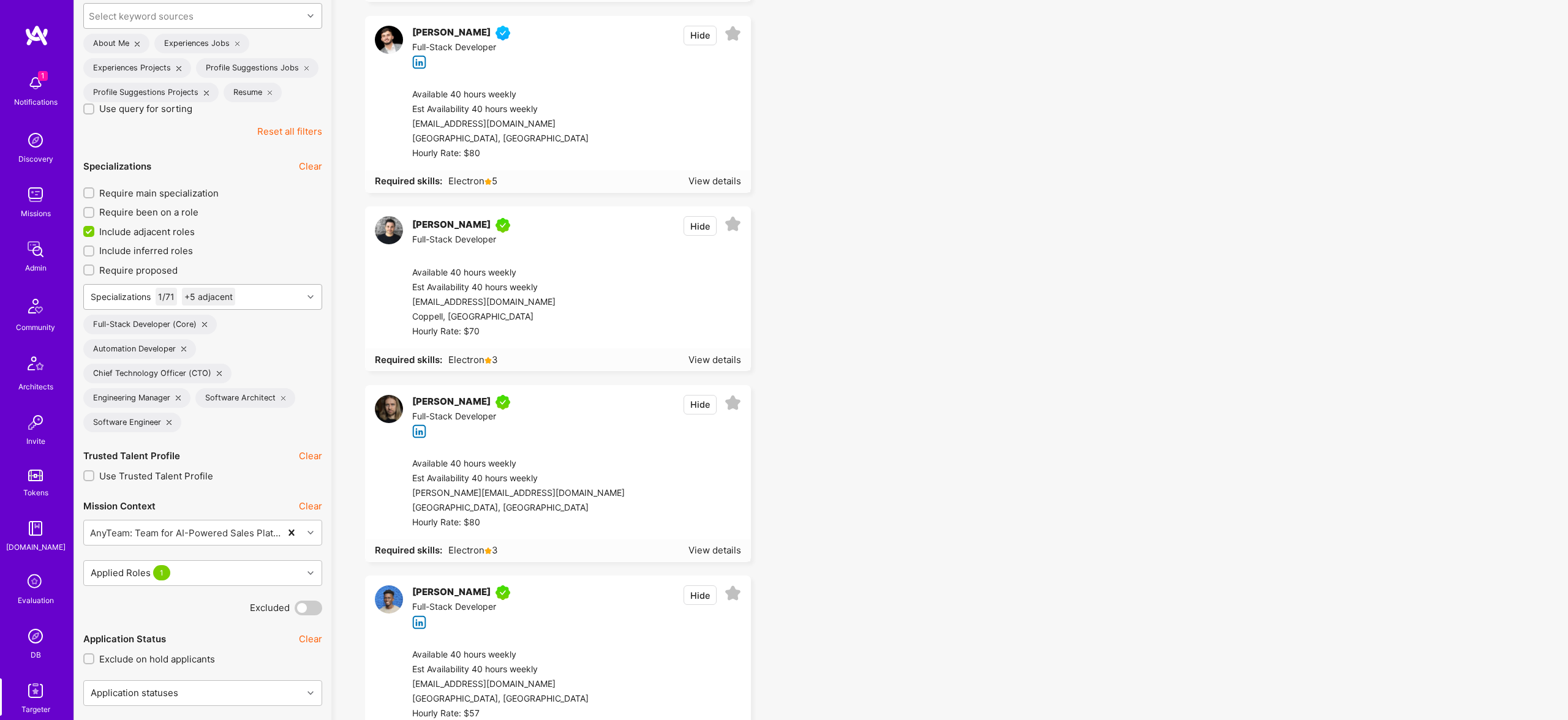
click at [267, 290] on div "Specializations 1 / 71 +5 adjacent" at bounding box center [193, 296] width 218 height 24
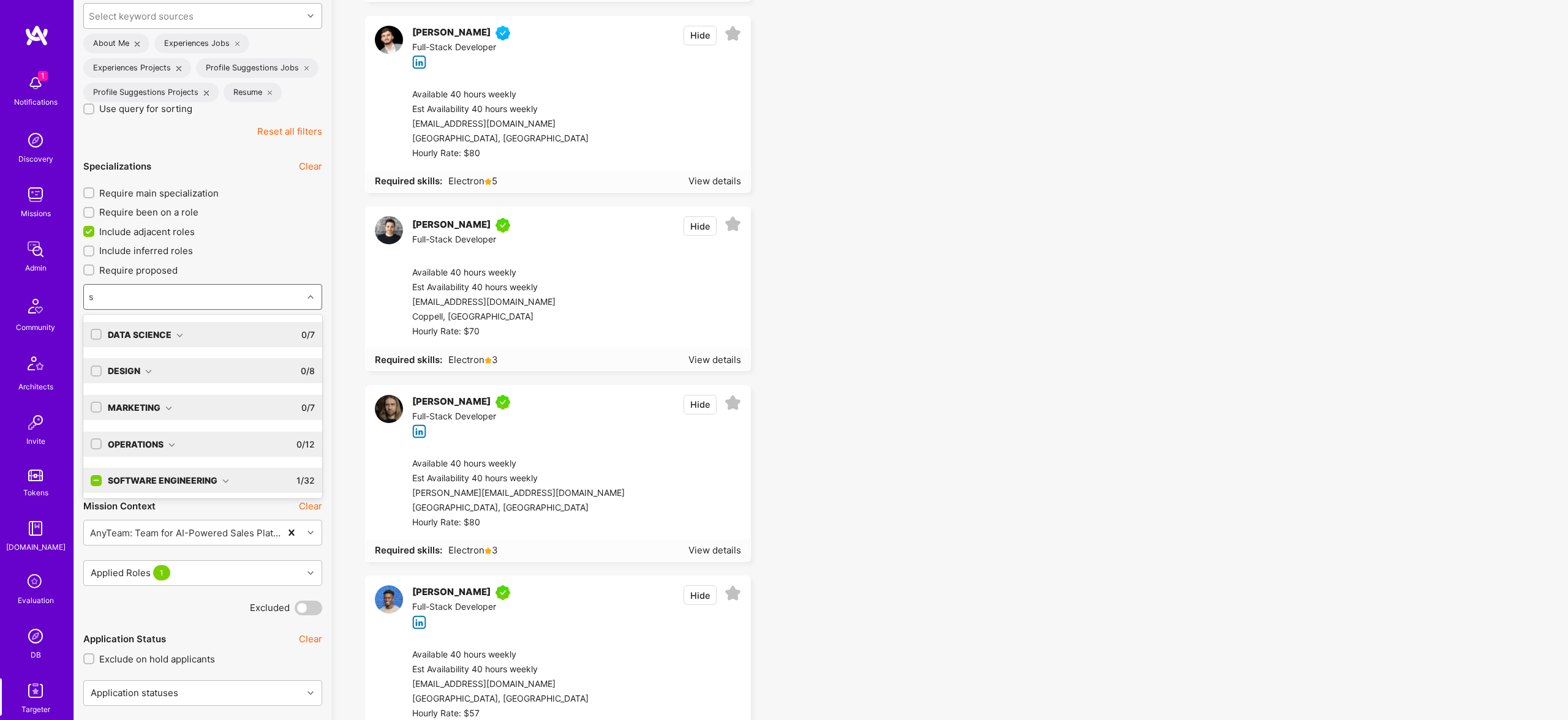
click at [101, 474] on label at bounding box center [96, 480] width 11 height 25
click at [96, 480] on input "checkbox" at bounding box center [97, 480] width 11 height 11
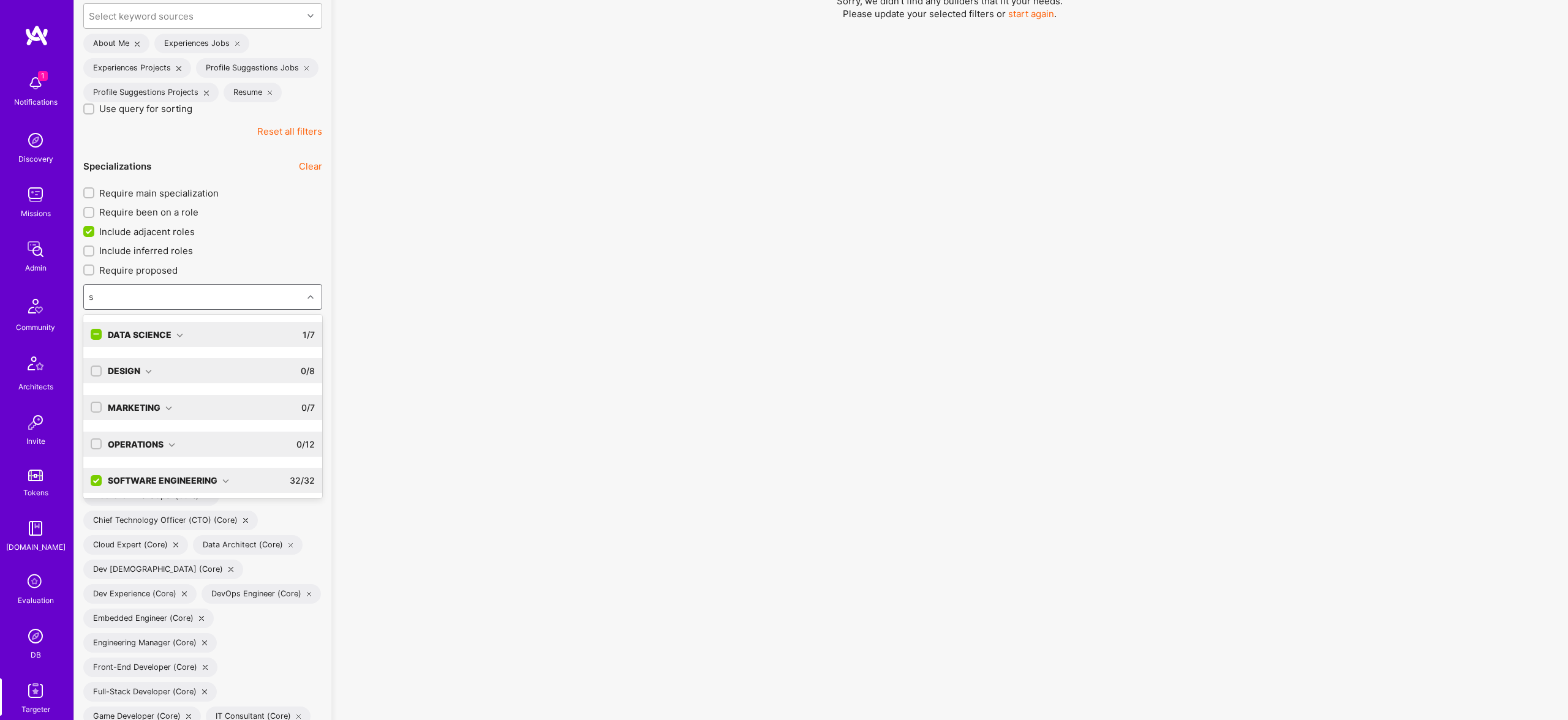
type input "s"
click at [670, 397] on div "No results found! Sorry, we didn't find any builders that fit your needs. Pleas…" at bounding box center [949, 135] width 1218 height 576
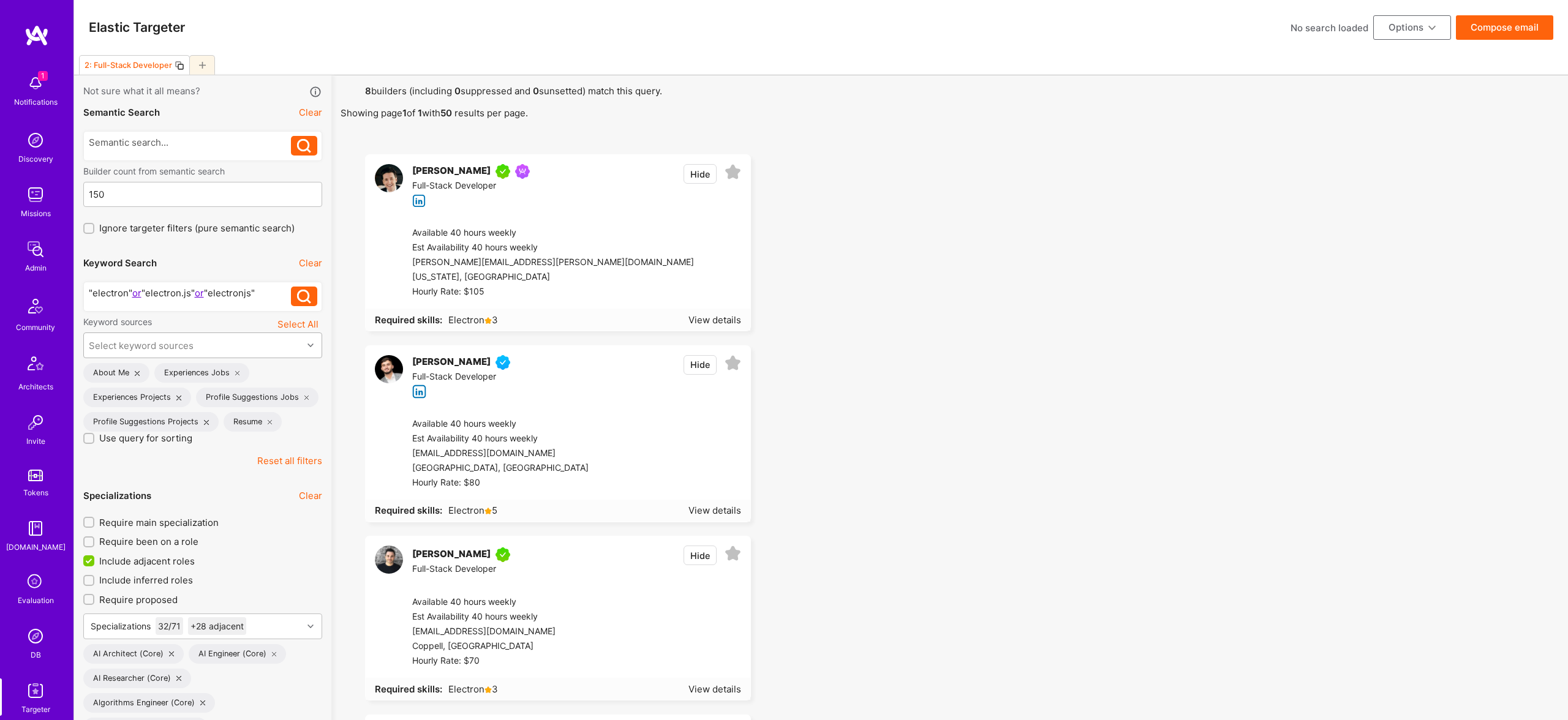
click at [700, 170] on button "Hide" at bounding box center [700, 173] width 33 height 20
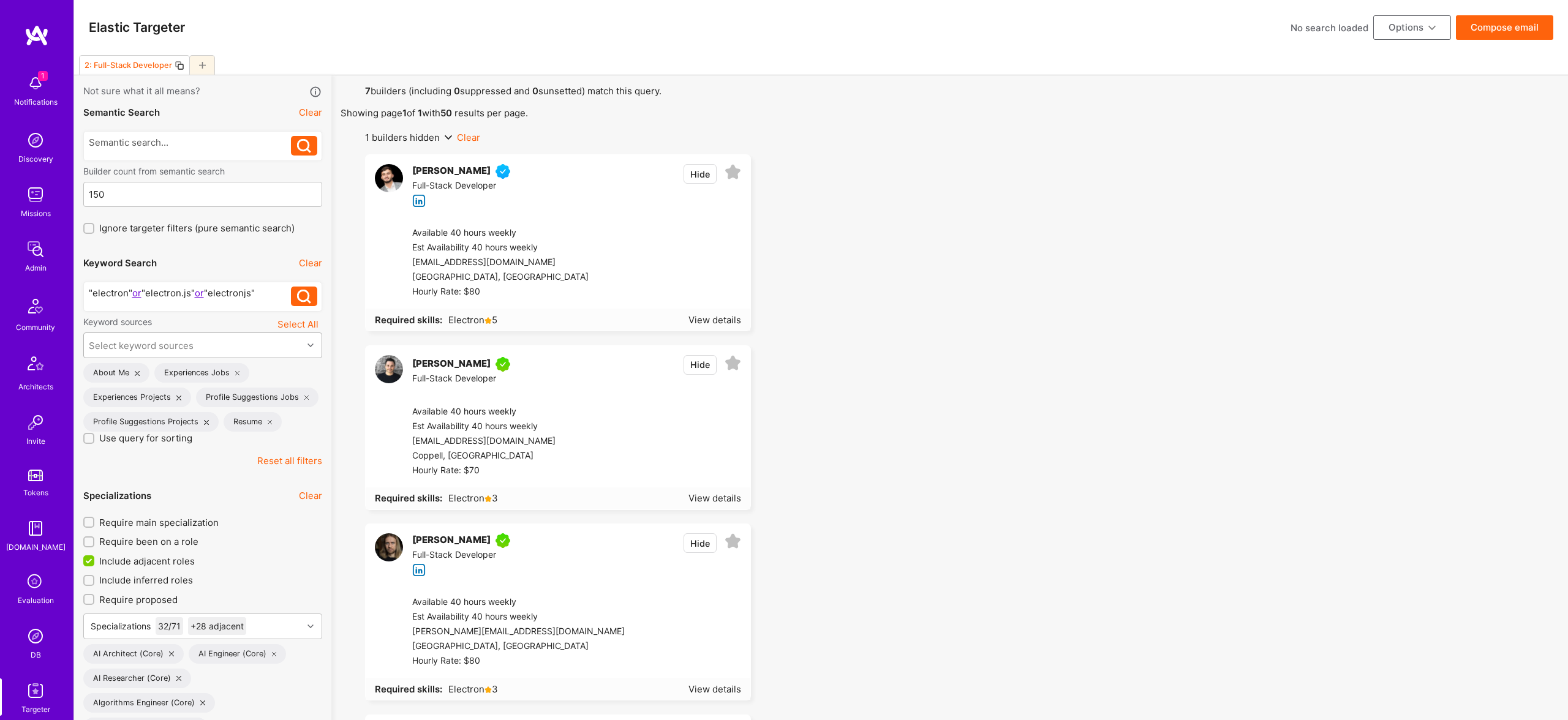
click at [1523, 17] on button "Compose email" at bounding box center [1505, 27] width 97 height 24
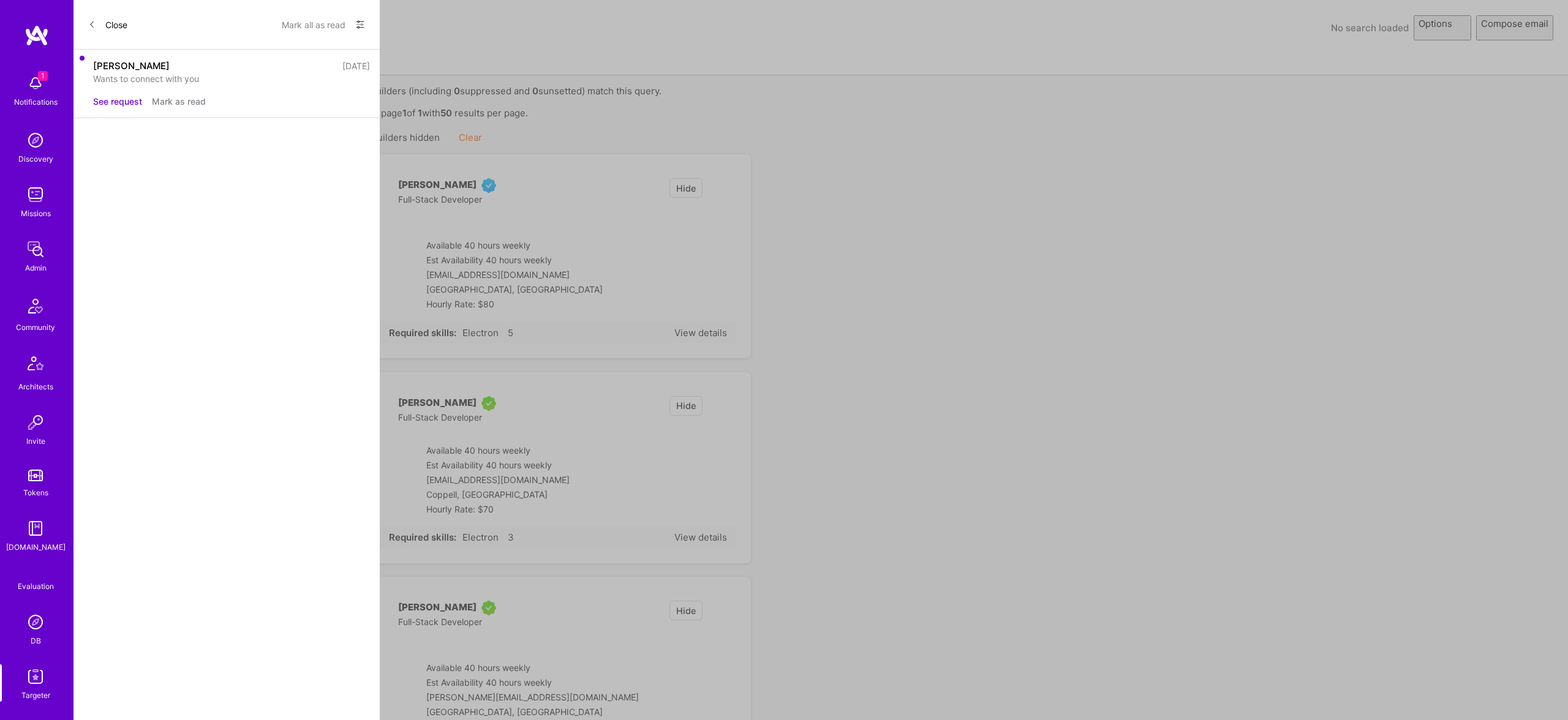
select select "rich-reachout"
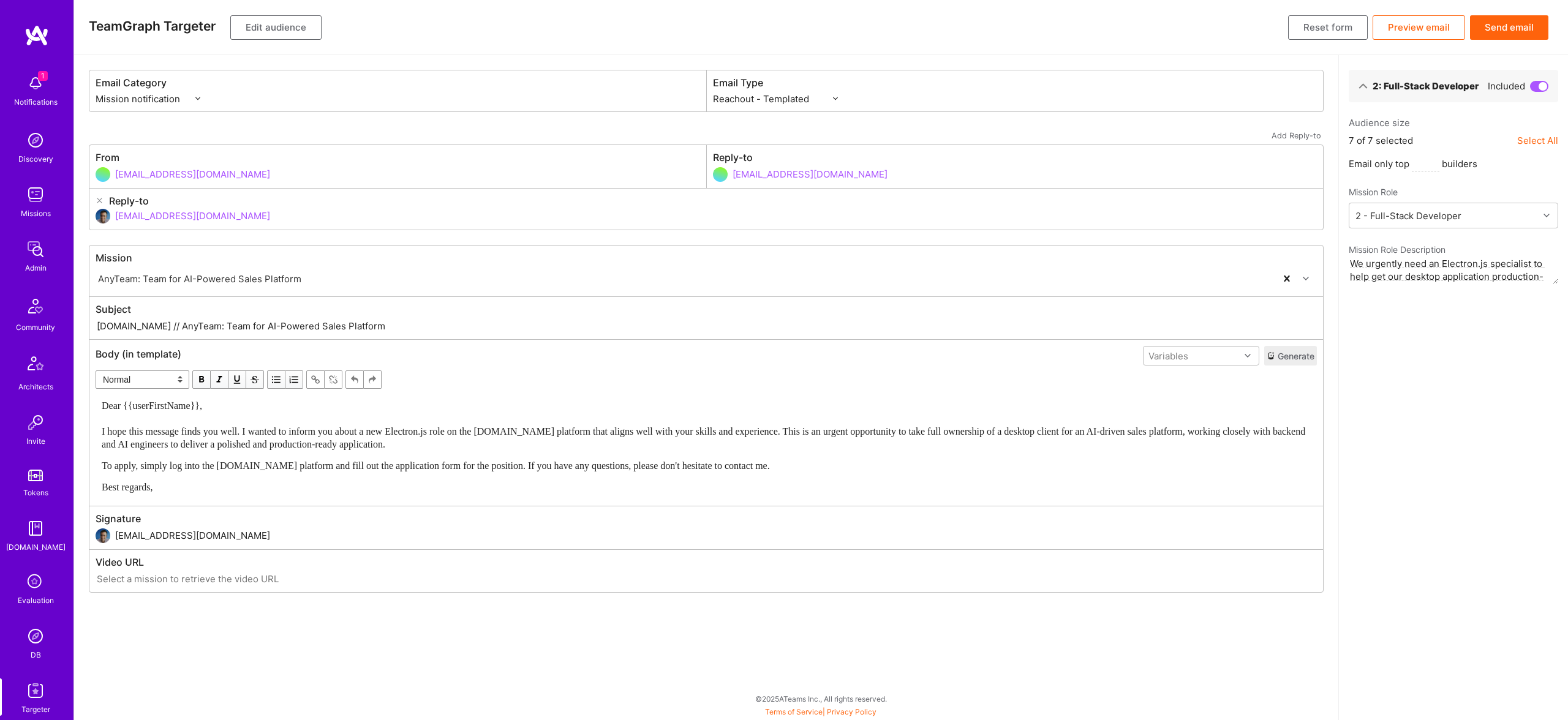
drag, startPoint x: 141, startPoint y: 325, endPoint x: 451, endPoint y: 325, distance: 310.0
click at [451, 325] on input "A.Team // AnyTeam: Team for AI-Powered Sales Platform" at bounding box center [706, 325] width 1222 height 14
paste input "New Electron.js Role on A.Tea"
type input "A.Team // New Electron.js Role on A.Team"
click at [1512, 31] on button "Send email" at bounding box center [1509, 27] width 79 height 24
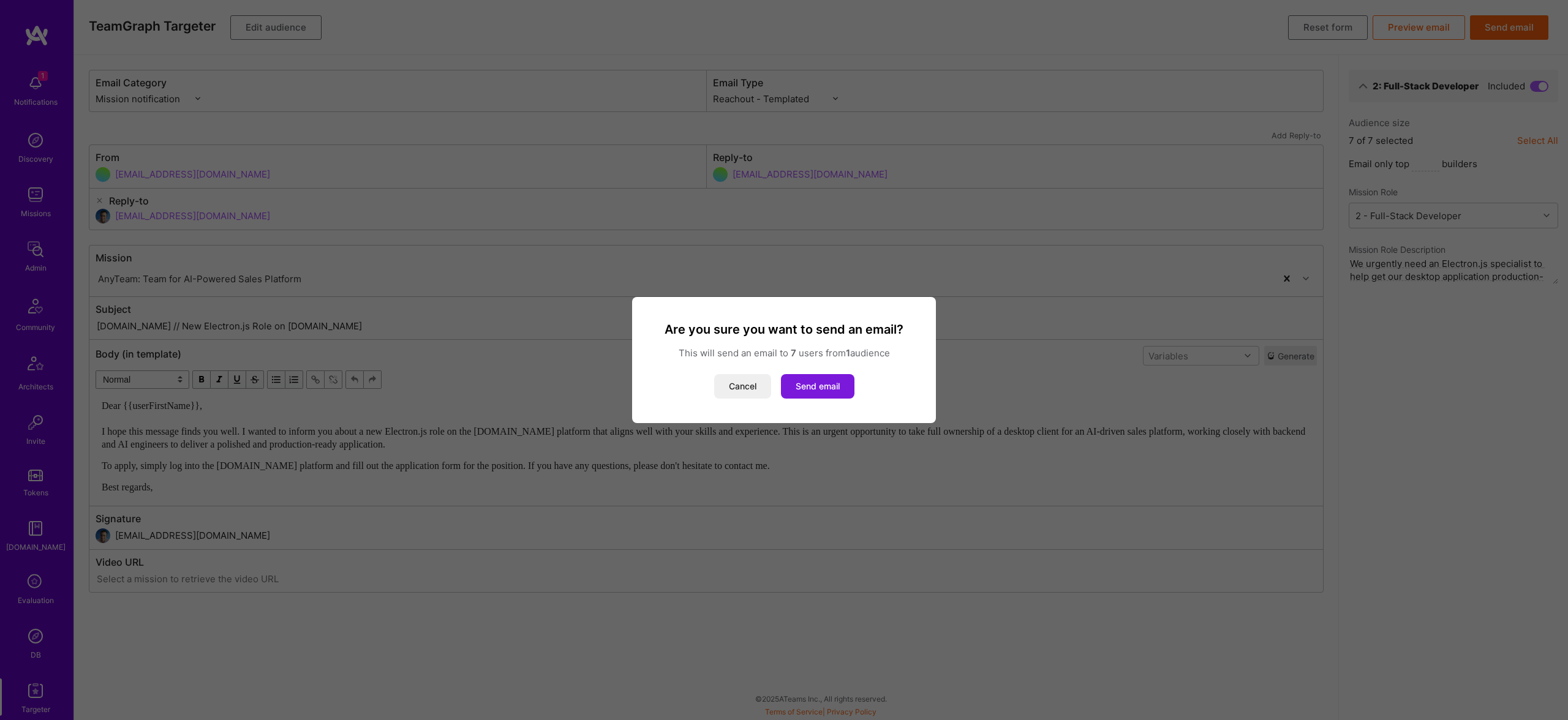
click at [822, 384] on button "Send email" at bounding box center [817, 386] width 74 height 24
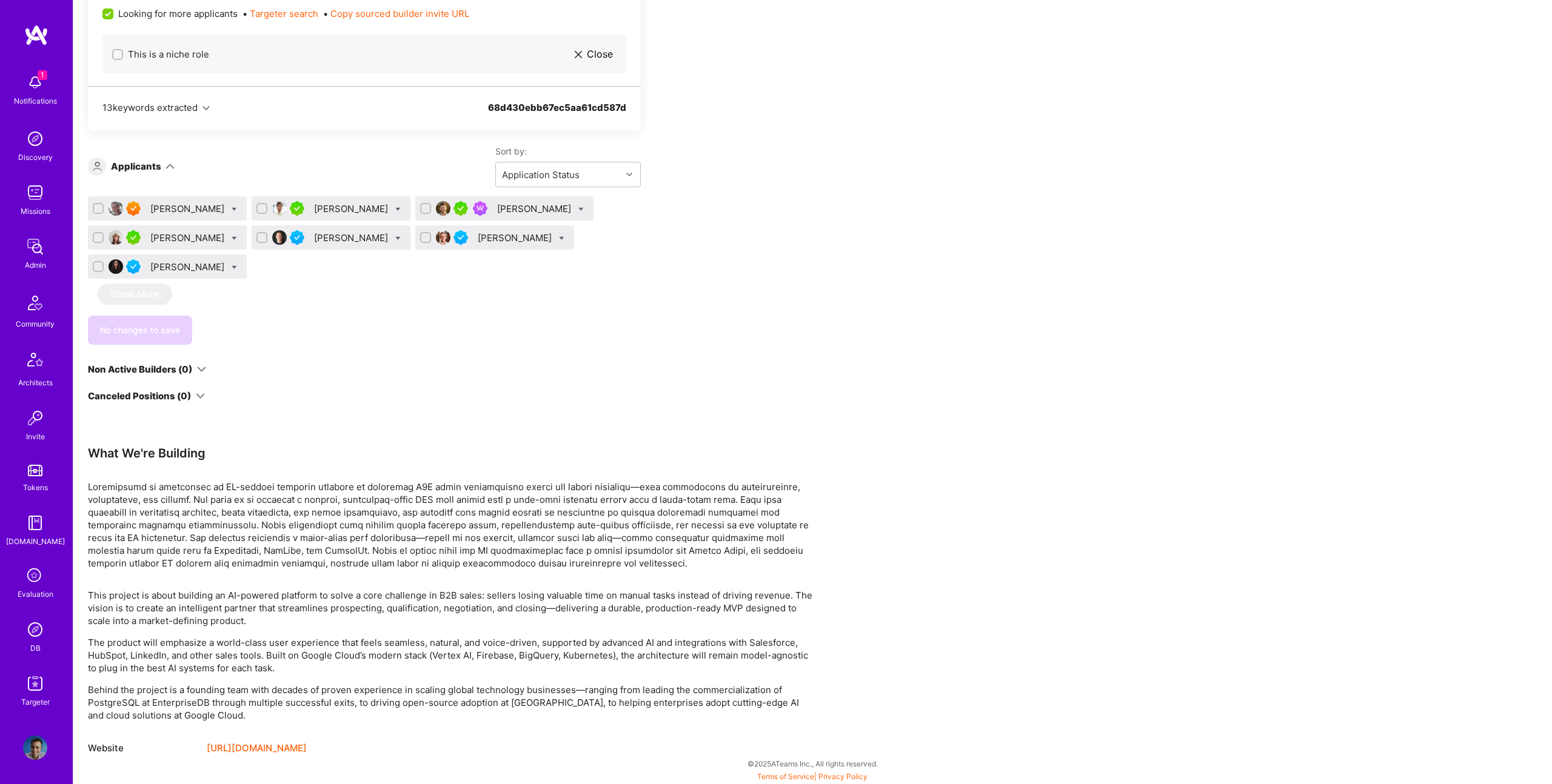
scroll to position [1564, 0]
